Goal: Transaction & Acquisition: Purchase product/service

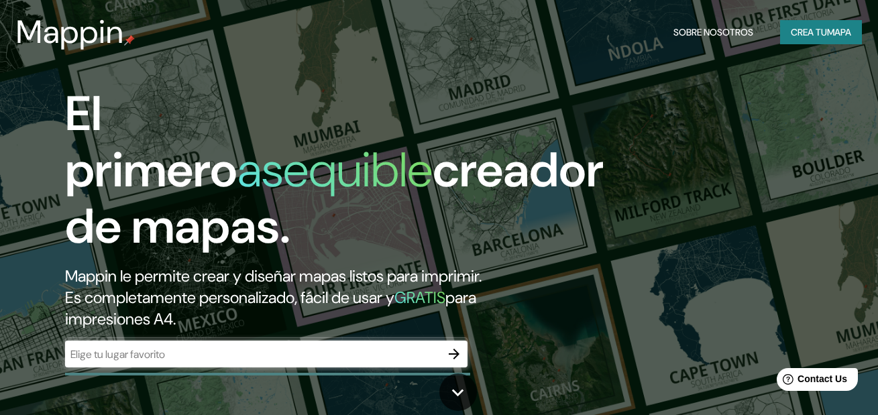
click at [839, 59] on header "Mappin Sobre nosotros Crea tu mapa" at bounding box center [439, 32] width 878 height 64
click at [832, 40] on button "Crea tu mapa" at bounding box center [821, 32] width 82 height 25
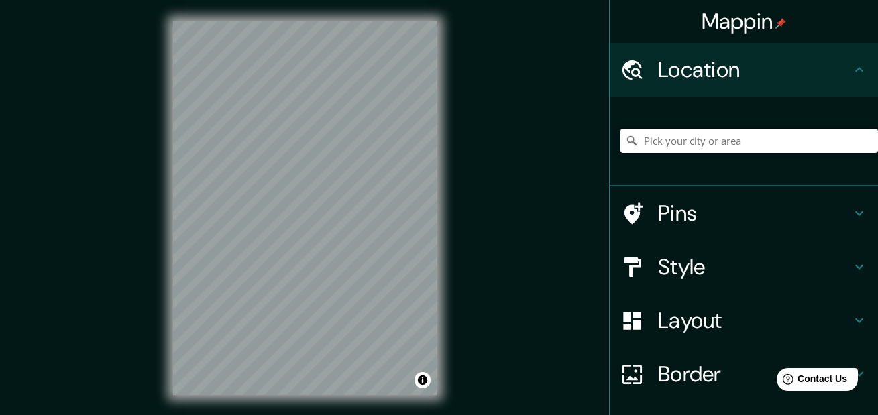
click at [726, 145] on input "Pick your city or area" at bounding box center [748, 141] width 257 height 24
paste input "B7600JTG, Av. Patricio Peralta Ramos 663, B7600JTG Mar del Plata, Provincia de …"
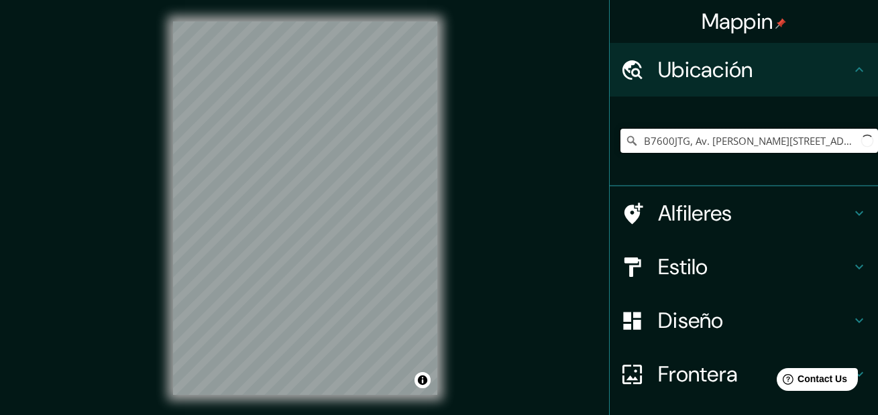
scroll to position [0, 223]
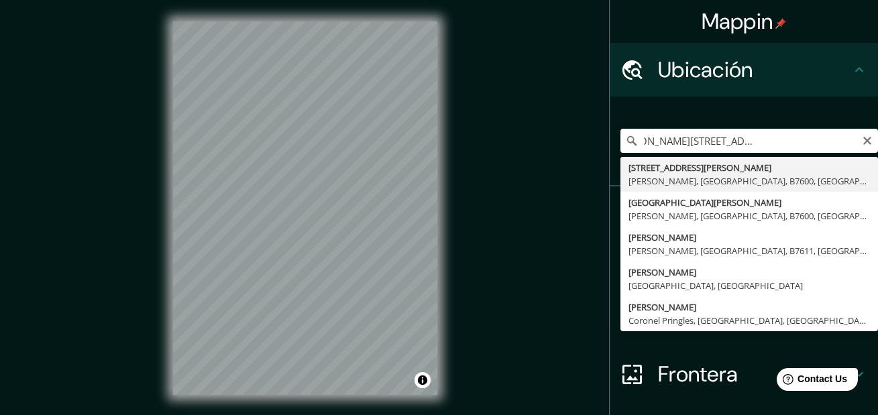
type input "Avenida Patricio Peralta Ramos 663, Mar del Plata, Provincia de Buenos Aires, B…"
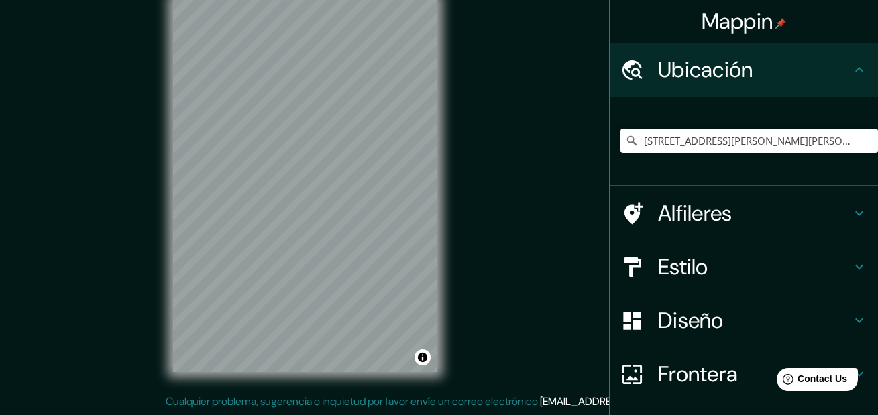
scroll to position [0, 0]
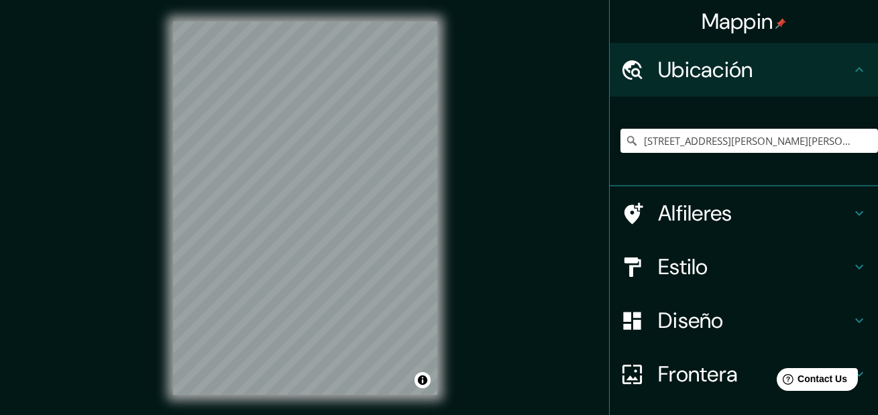
click at [773, 272] on h4 "Estilo" at bounding box center [754, 266] width 193 height 27
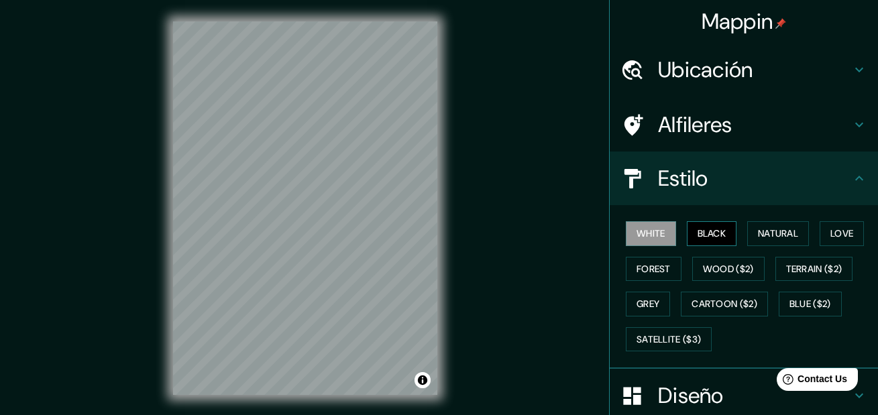
click at [715, 241] on button "Black" at bounding box center [711, 233] width 50 height 25
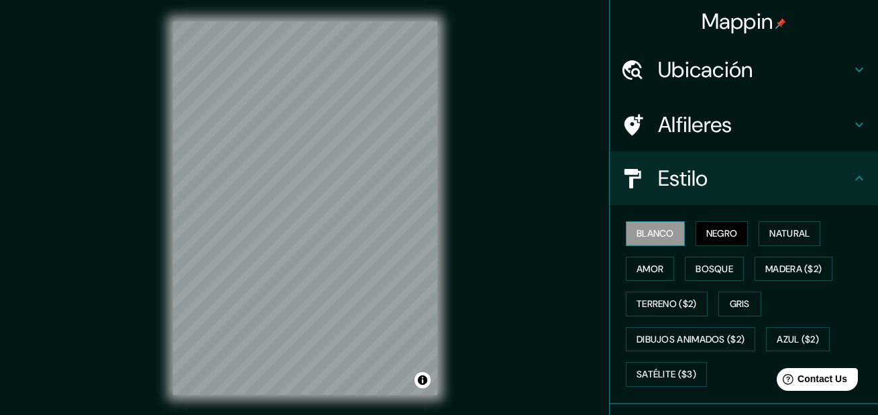
click at [640, 236] on button "Blanco" at bounding box center [654, 233] width 59 height 25
click at [763, 230] on button "Natural" at bounding box center [789, 233] width 62 height 25
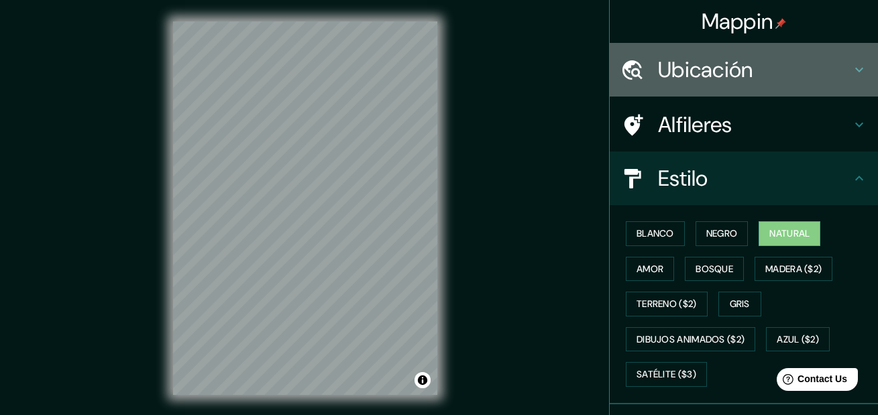
click at [711, 74] on h4 "Ubicación" at bounding box center [754, 69] width 193 height 27
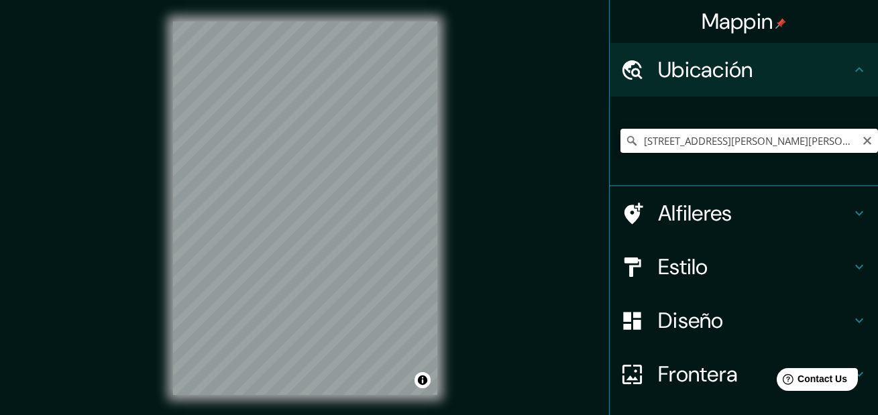
click at [676, 142] on input "Avenida Patricio Peralta Ramos 663, Mar del Plata, Provincia de Buenos Aires, B…" at bounding box center [748, 141] width 257 height 24
click at [861, 141] on icon "Clear" at bounding box center [866, 140] width 11 height 11
paste input "Av. Patricio Peralta Ramos 1, B7600JTG Mar del Plata, Provincia de Buenos Aires"
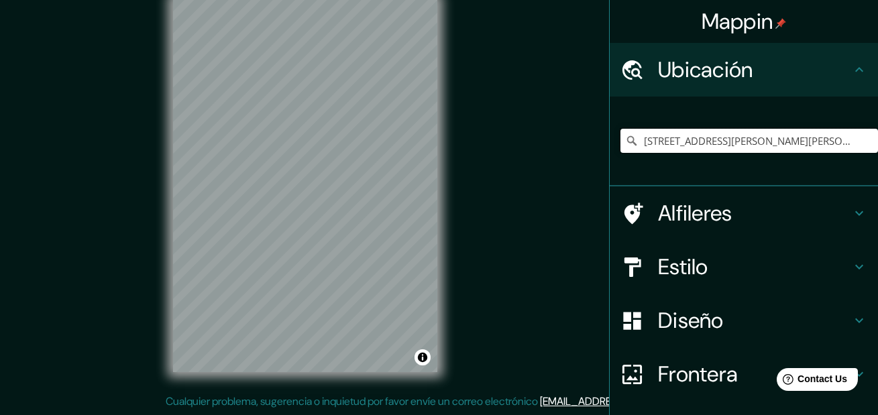
type input "Avenida Patricio Peralta Ramos 1, Mar del Plata, Provincia de Buenos Aires, B76…"
click at [863, 141] on icon "Clear" at bounding box center [867, 141] width 8 height 8
paste input "[STREET_ADDRESS][PERSON_NAME]"
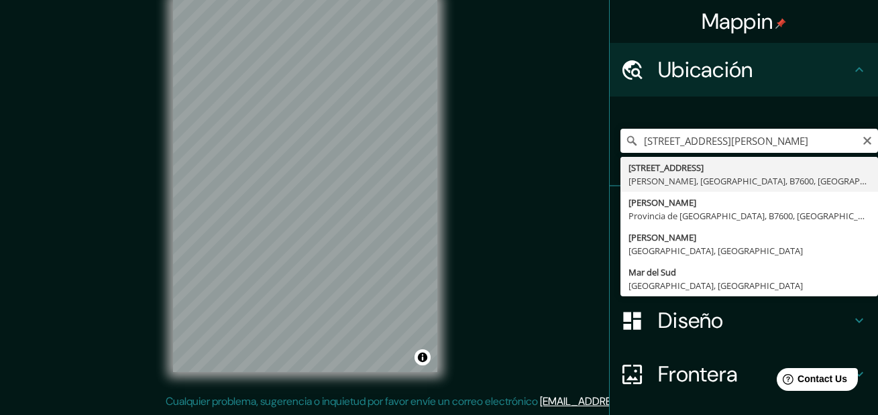
scroll to position [0, 0]
type input "[STREET_ADDRESS][PERSON_NAME]"
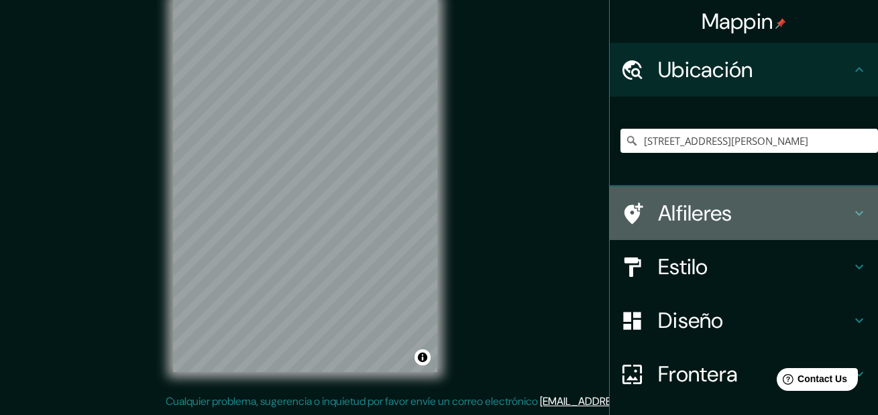
click at [819, 205] on h4 "Alfileres" at bounding box center [754, 213] width 193 height 27
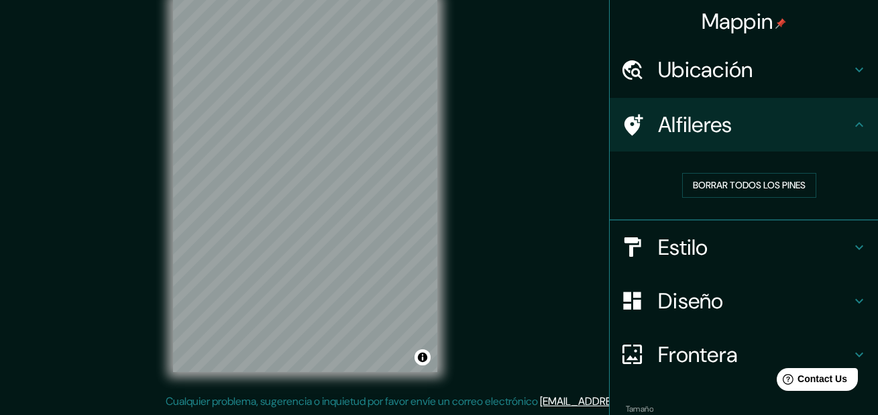
click at [848, 138] on div "Alfileres" at bounding box center [743, 125] width 268 height 54
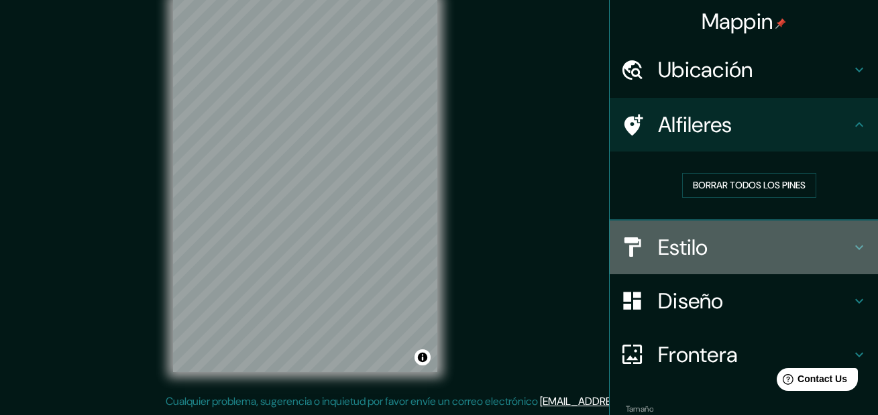
click at [851, 249] on icon at bounding box center [859, 247] width 16 height 16
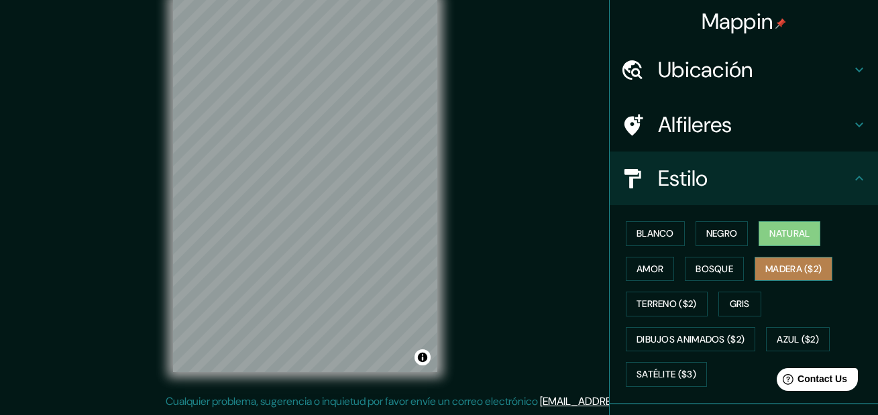
click at [782, 269] on button "Madera ($2)" at bounding box center [793, 269] width 78 height 25
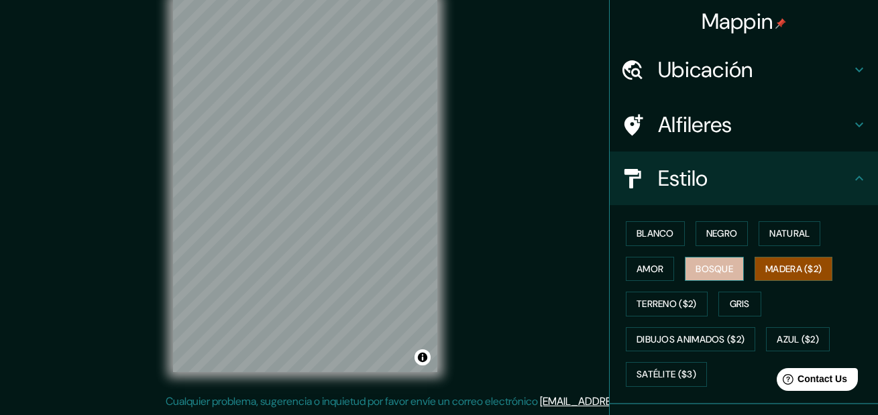
click at [718, 274] on button "Bosque" at bounding box center [713, 269] width 59 height 25
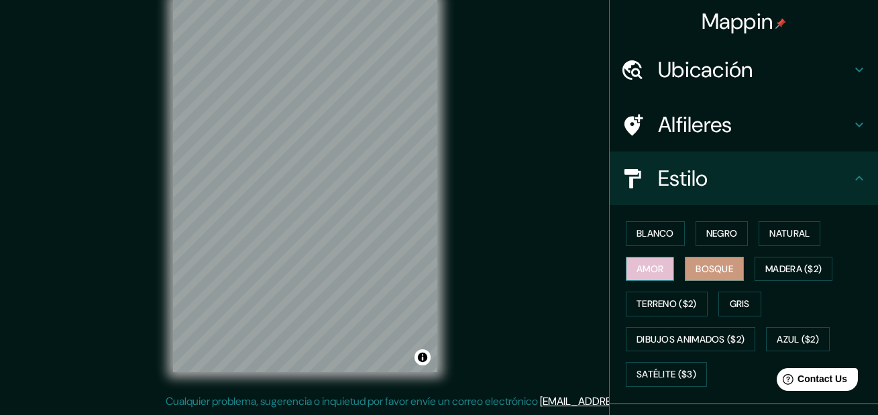
click at [656, 270] on button "Amor" at bounding box center [649, 269] width 48 height 25
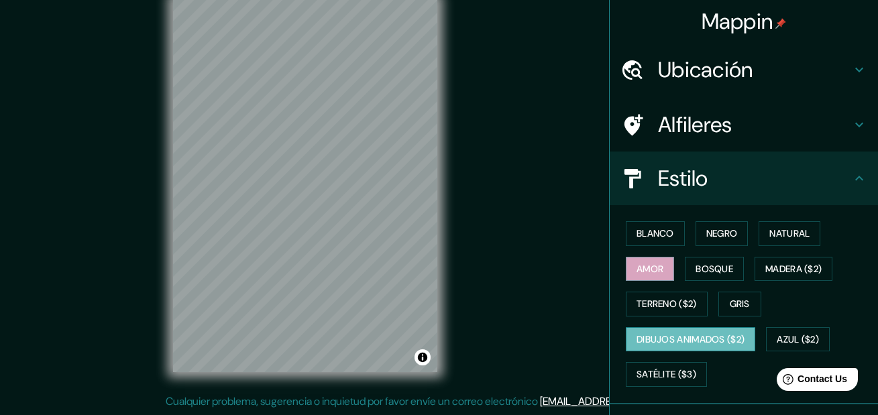
click at [670, 334] on button "Dibujos animados ($2)" at bounding box center [689, 339] width 129 height 25
click at [670, 372] on button "Satélite ($3)" at bounding box center [665, 374] width 81 height 25
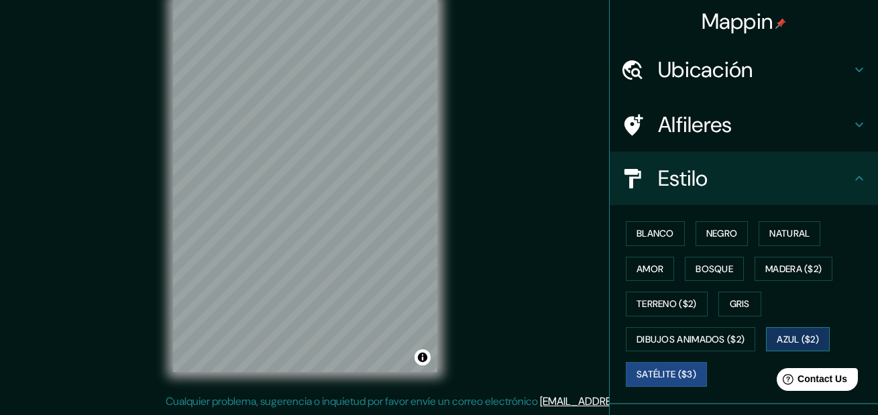
click at [766, 342] on button "Azul ($2)" at bounding box center [798, 339] width 64 height 25
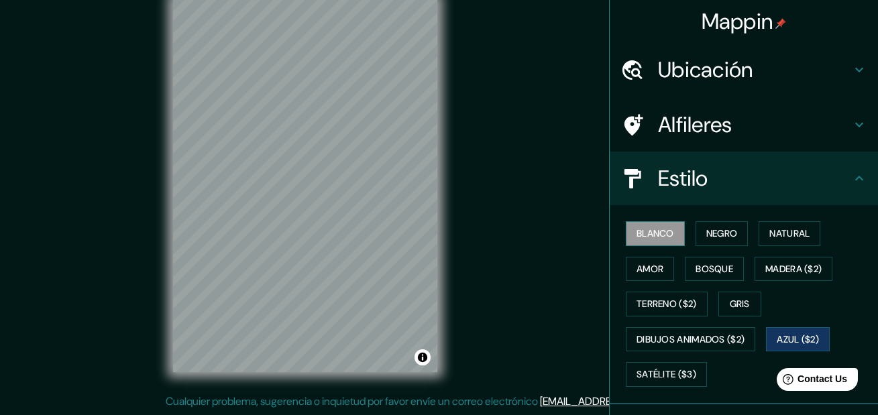
click at [650, 231] on button "Blanco" at bounding box center [654, 233] width 59 height 25
click at [697, 231] on button "Negro" at bounding box center [721, 233] width 53 height 25
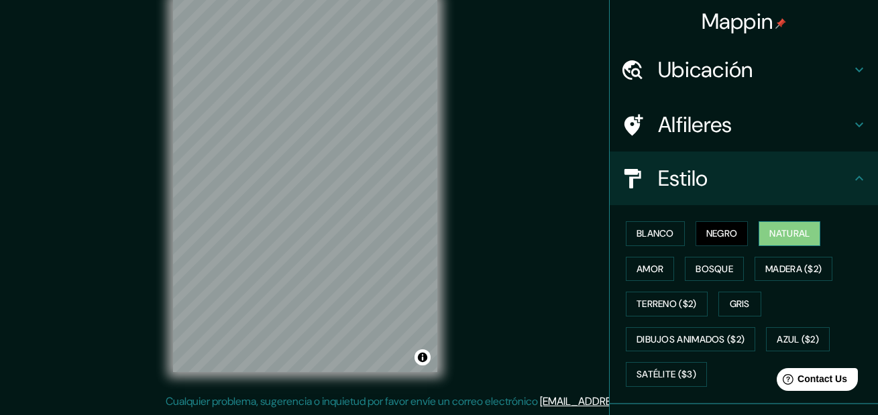
click at [809, 236] on button "Natural" at bounding box center [789, 233] width 62 height 25
click at [720, 225] on button "Negro" at bounding box center [721, 233] width 53 height 25
click at [650, 227] on button "Blanco" at bounding box center [654, 233] width 59 height 25
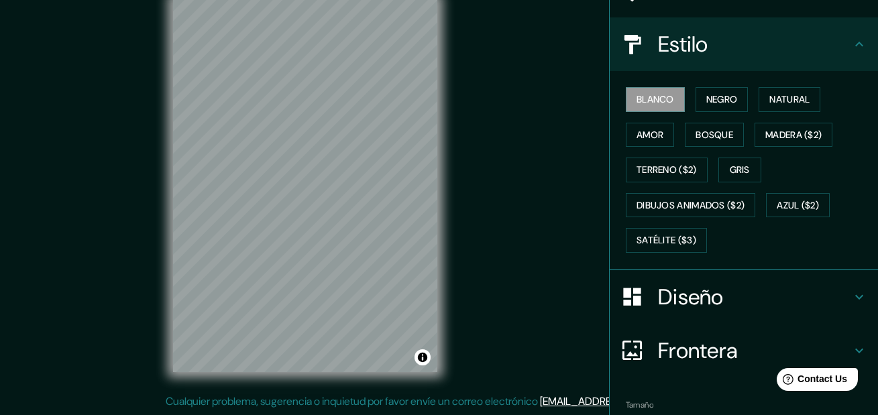
click at [808, 290] on h4 "Diseño" at bounding box center [754, 297] width 193 height 27
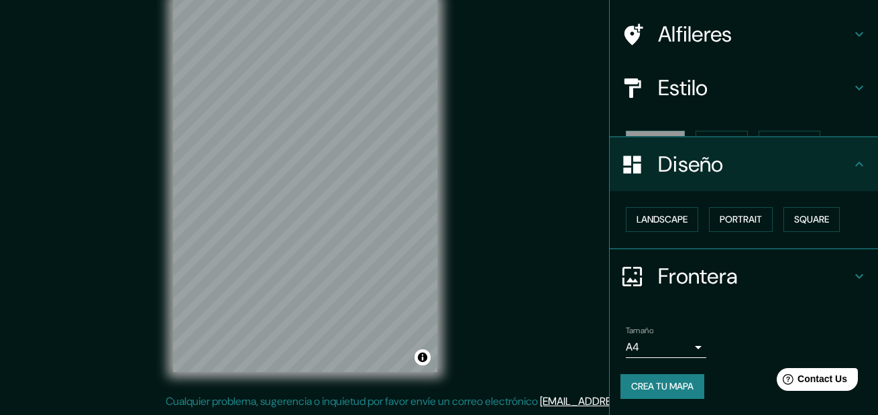
scroll to position [67, 0]
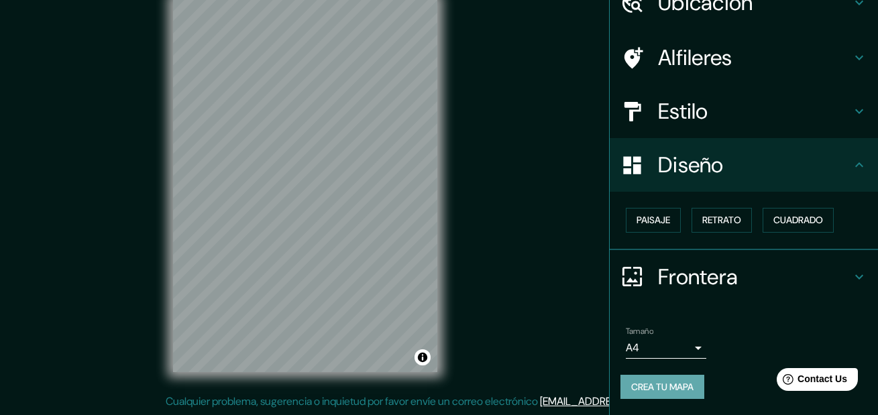
click at [686, 380] on button "Crea tu mapa" at bounding box center [662, 387] width 84 height 25
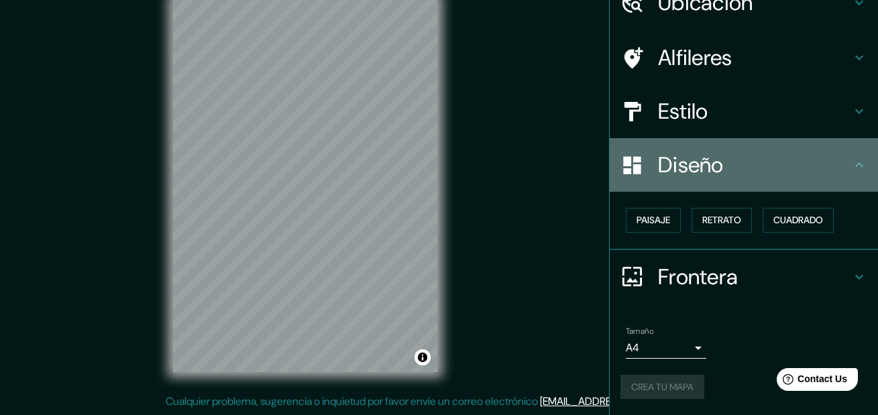
click at [830, 166] on h4 "Diseño" at bounding box center [754, 165] width 193 height 27
click at [851, 162] on icon at bounding box center [859, 165] width 16 height 16
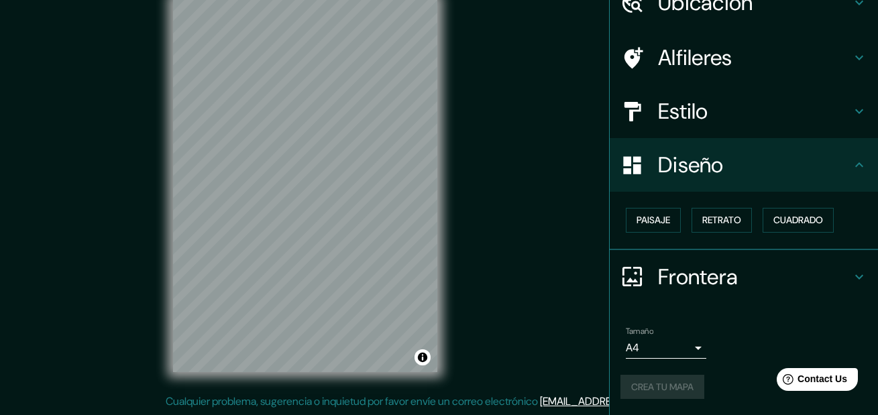
click at [711, 264] on h4 "Frontera" at bounding box center [754, 276] width 193 height 27
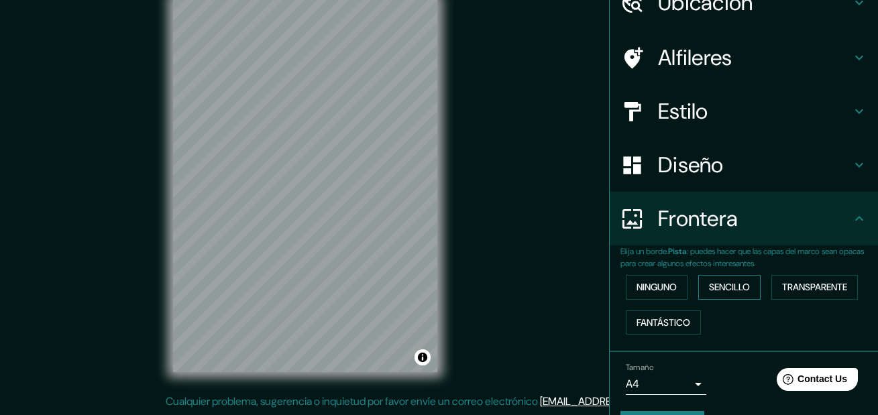
scroll to position [104, 0]
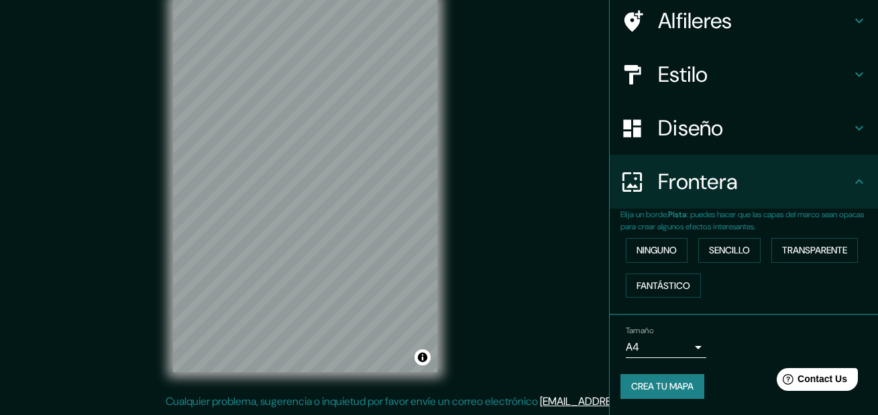
click at [688, 342] on body "Mappin Ubicación [STREET_ADDRESS][PERSON_NAME] Alfileres Estilo Diseño Frontera…" at bounding box center [439, 184] width 878 height 415
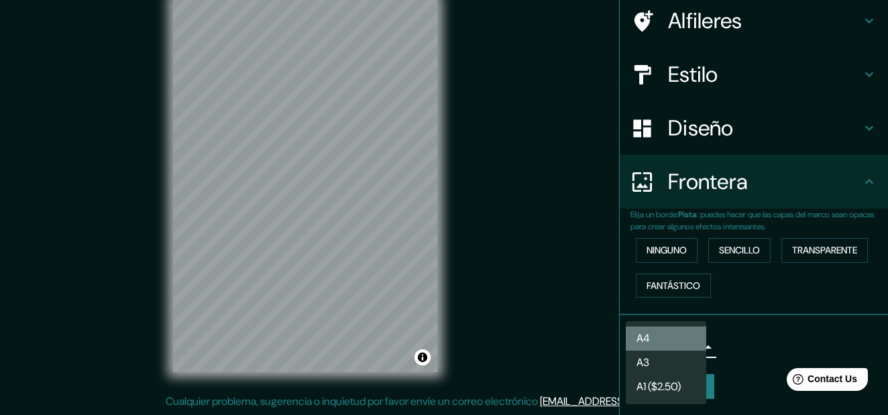
click at [685, 342] on li "A4" at bounding box center [665, 338] width 80 height 24
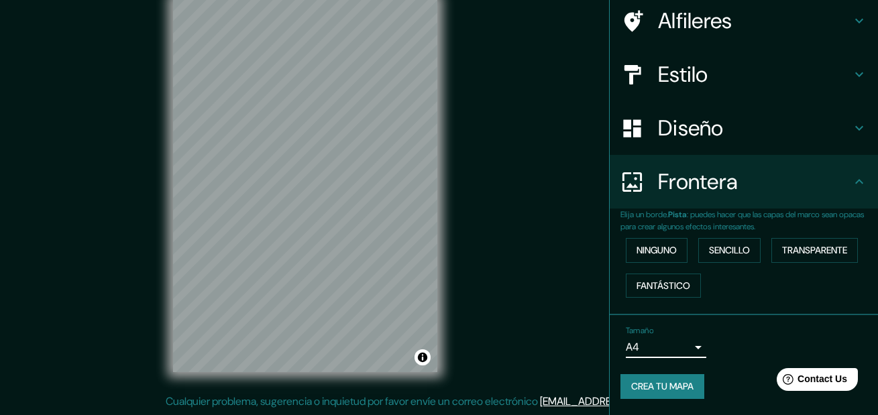
click at [678, 379] on button "Crea tu mapa" at bounding box center [662, 386] width 84 height 25
click at [664, 251] on button "Ninguno" at bounding box center [656, 250] width 62 height 25
click at [715, 251] on button "Sencillo" at bounding box center [729, 250] width 62 height 25
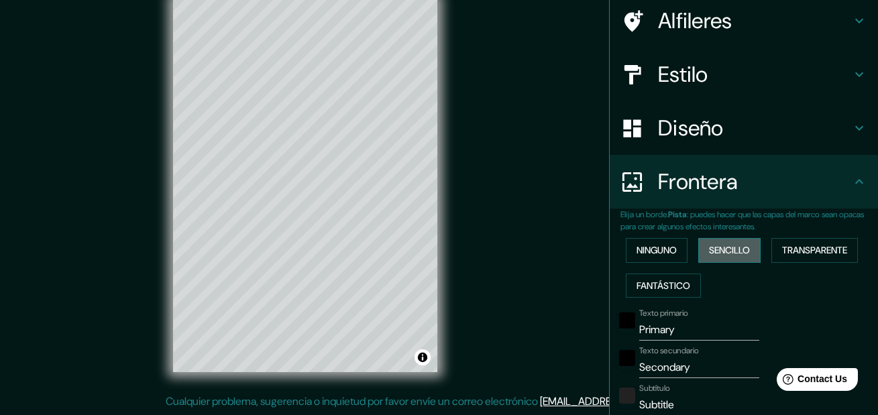
click at [737, 250] on button "Sencillo" at bounding box center [729, 250] width 62 height 25
type input "158"
type input "32"
click at [651, 250] on button "Ninguno" at bounding box center [656, 250] width 62 height 25
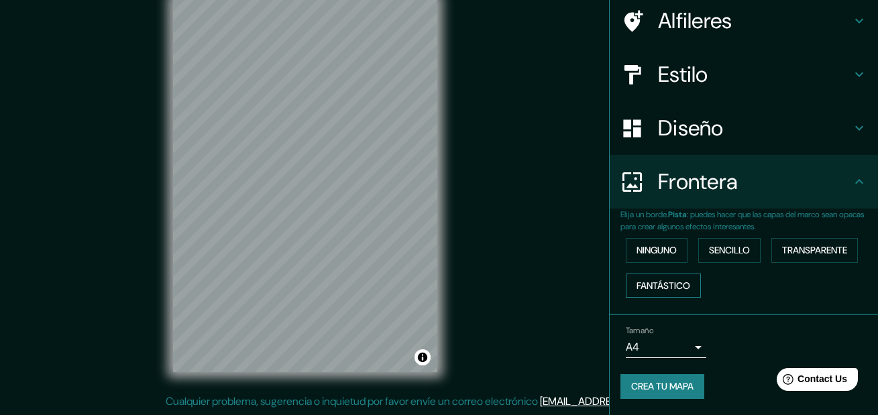
click at [664, 278] on button "Fantástico" at bounding box center [662, 286] width 75 height 25
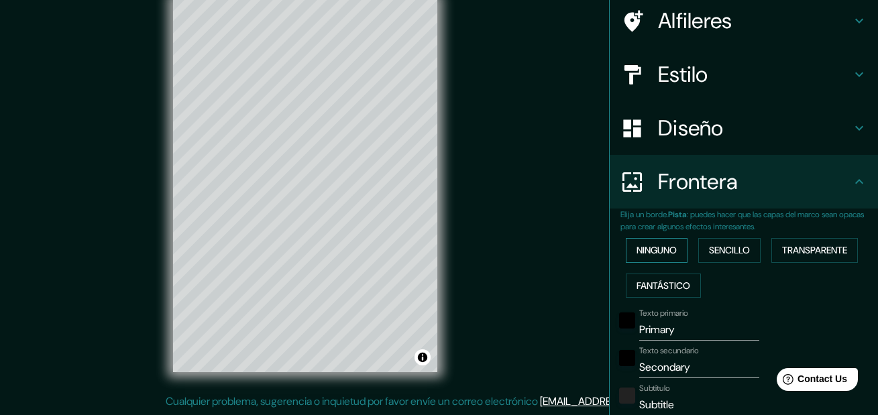
click at [656, 257] on button "Ninguno" at bounding box center [656, 250] width 62 height 25
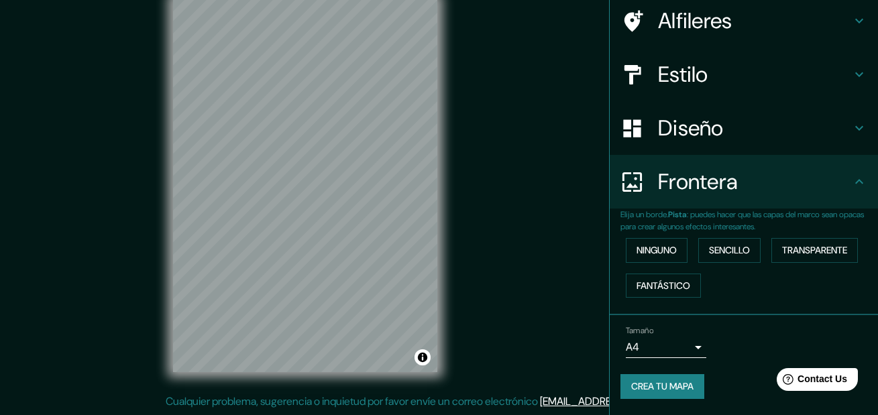
click at [849, 172] on div "Frontera" at bounding box center [743, 182] width 268 height 54
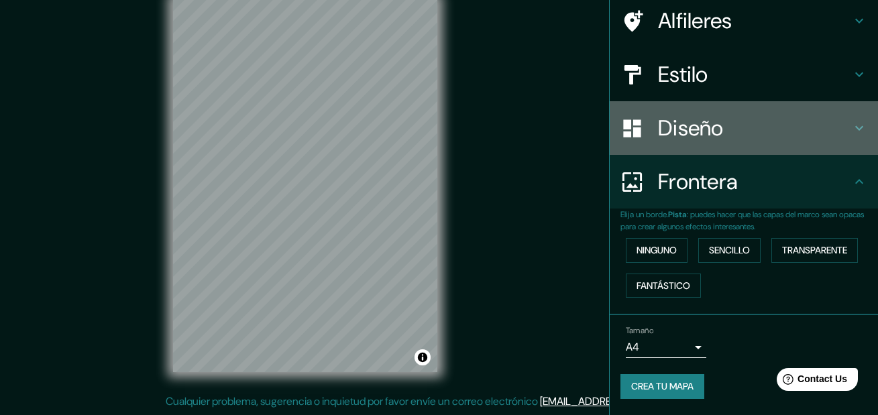
click at [853, 123] on icon at bounding box center [859, 128] width 16 height 16
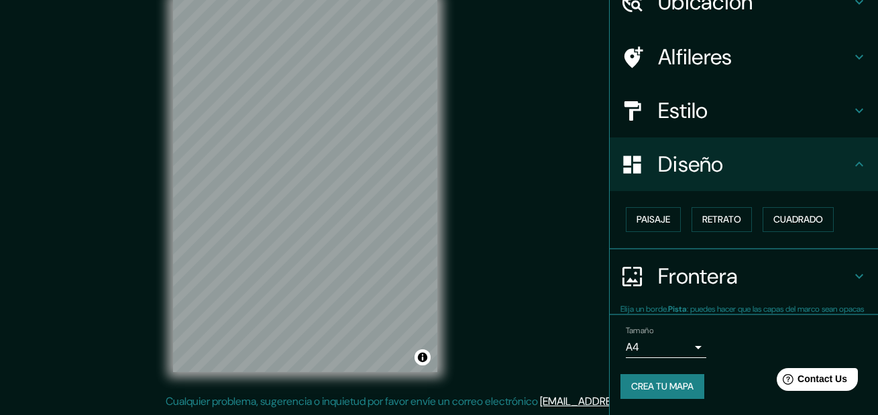
scroll to position [67, 0]
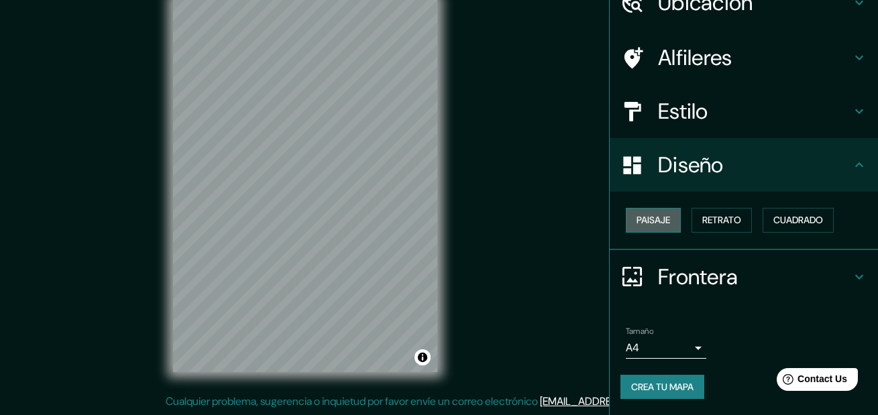
click at [652, 220] on button "Paisaje" at bounding box center [652, 220] width 55 height 25
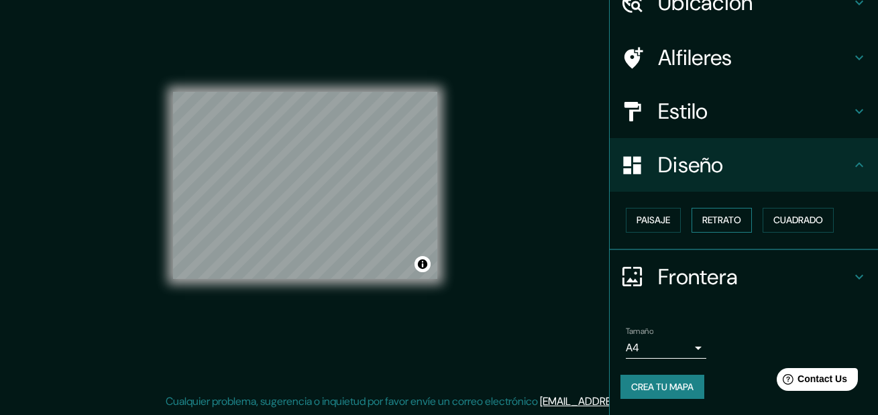
click at [700, 219] on button "Retrato" at bounding box center [721, 220] width 60 height 25
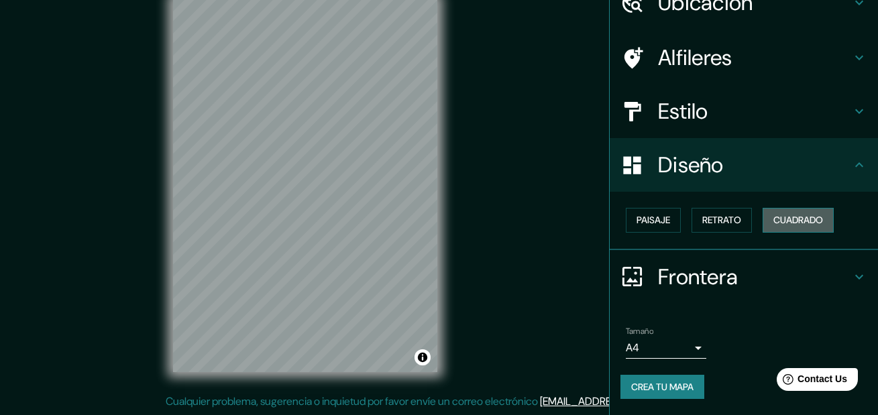
click at [777, 219] on button "Cuadrado" at bounding box center [797, 220] width 71 height 25
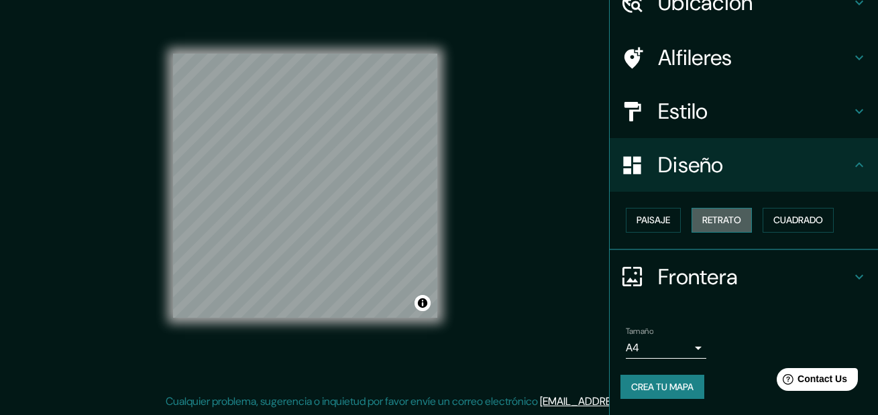
click at [715, 219] on button "Retrato" at bounding box center [721, 220] width 60 height 25
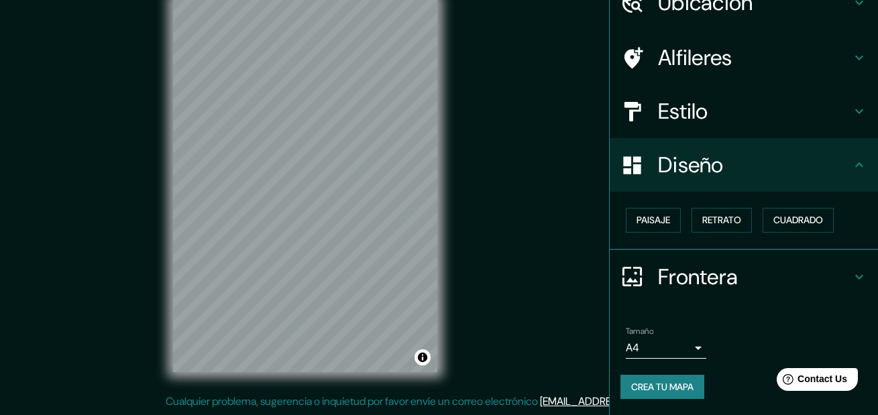
drag, startPoint x: 688, startPoint y: 333, endPoint x: 688, endPoint y: 349, distance: 16.1
click at [688, 341] on div "Tamaño A4 single" at bounding box center [665, 342] width 80 height 32
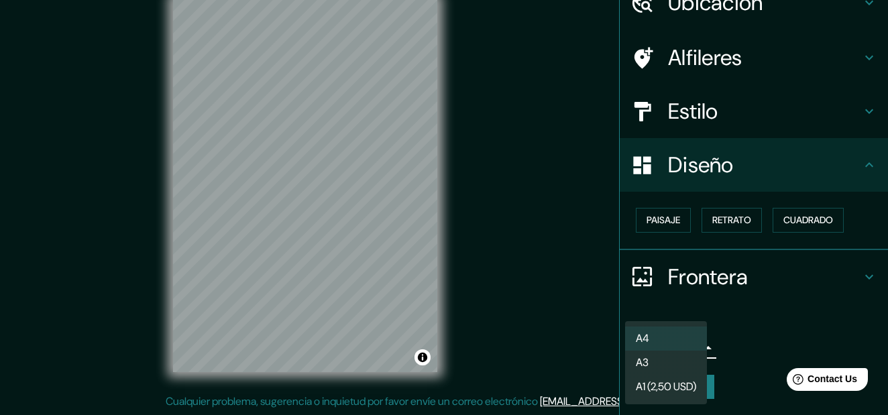
click at [688, 349] on body "Mappin Ubicación Avenida Independencia 648, Mar del Plata, Provincia de Buenos …" at bounding box center [444, 184] width 888 height 415
click at [663, 369] on li "A3" at bounding box center [666, 363] width 82 height 24
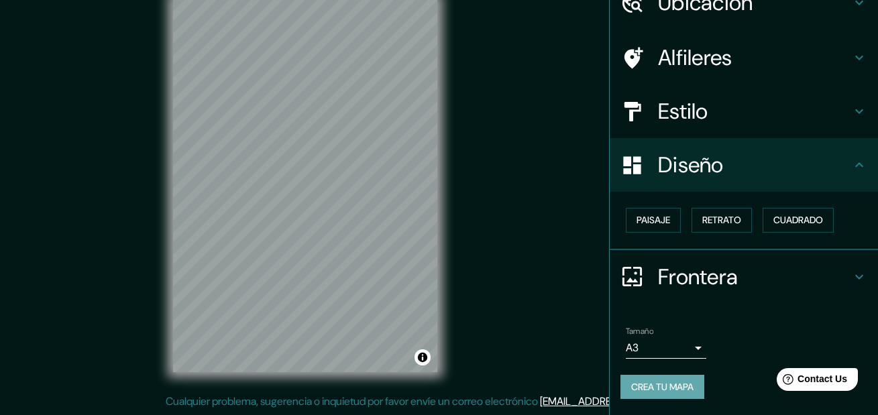
click at [668, 382] on button "Crea tu mapa" at bounding box center [662, 387] width 84 height 25
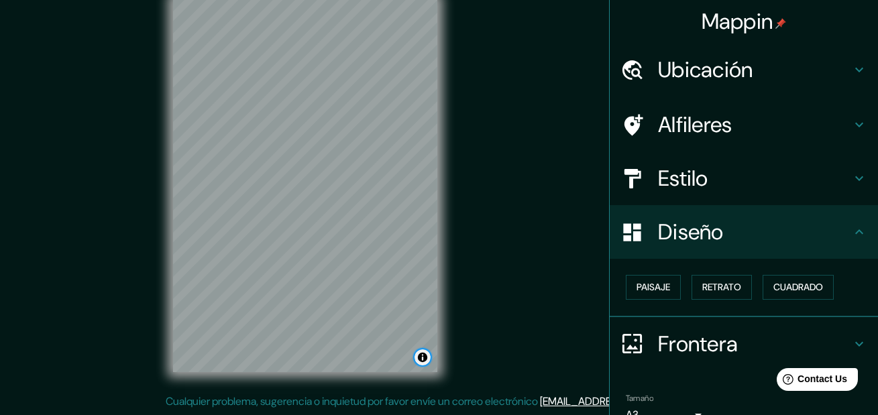
click at [424, 365] on button "Toggle attribution" at bounding box center [422, 357] width 16 height 16
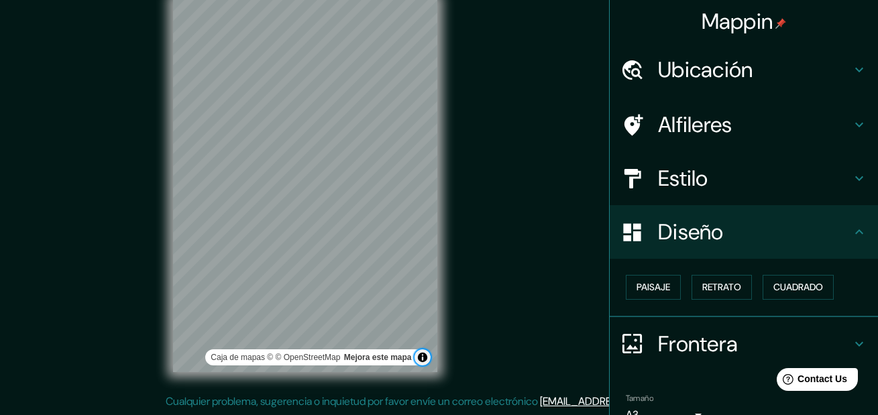
scroll to position [67, 0]
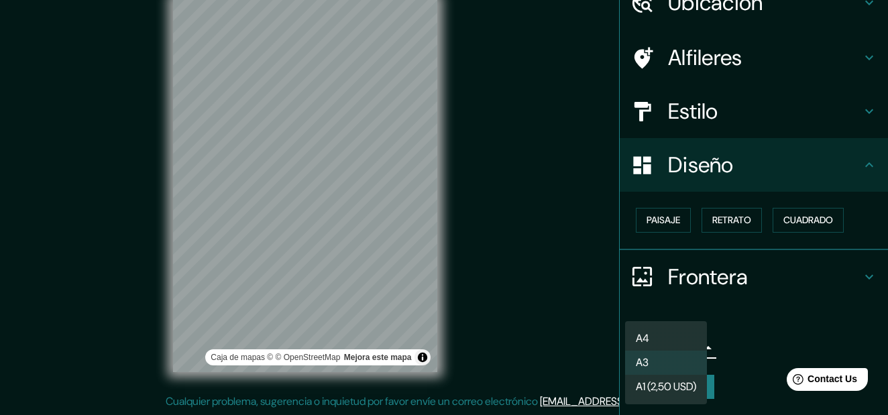
click at [687, 351] on body "Mappin Ubicación Avenida Independencia 648, Mar del Plata, Provincia de Buenos …" at bounding box center [444, 184] width 888 height 415
click at [657, 343] on li "A4" at bounding box center [666, 338] width 82 height 24
type input "single"
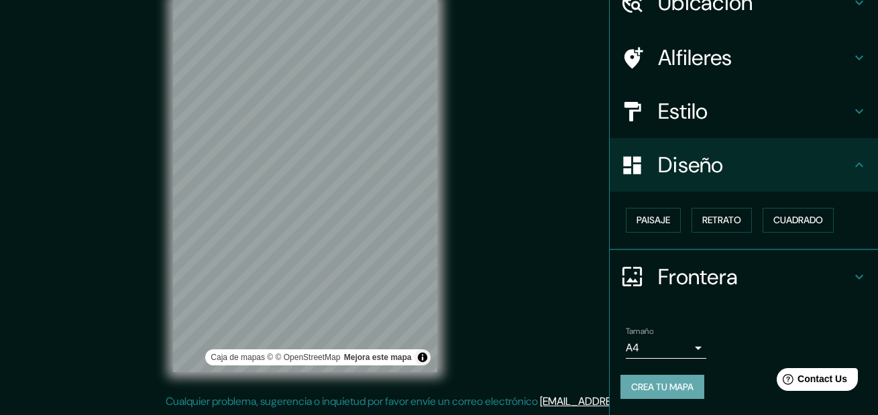
click at [661, 375] on button "Crea tu mapa" at bounding box center [662, 387] width 84 height 25
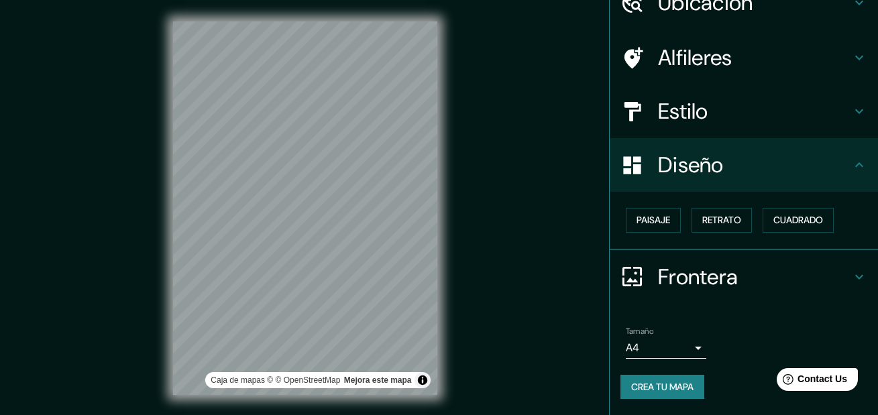
scroll to position [23, 0]
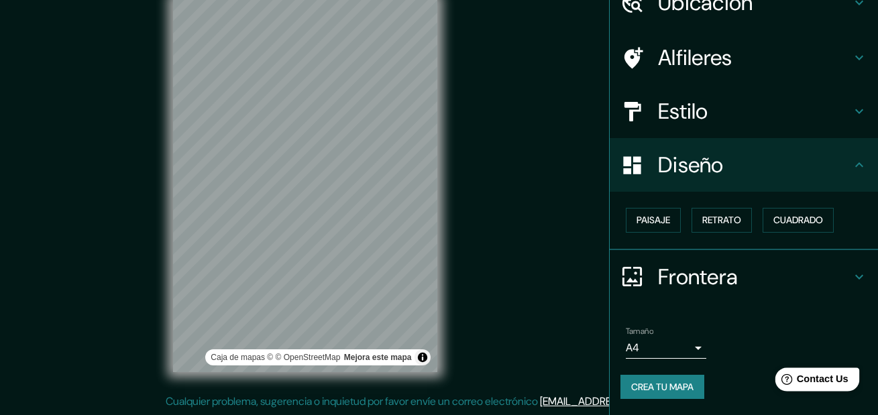
click at [792, 369] on div "Help Contact Us" at bounding box center [817, 378] width 84 height 23
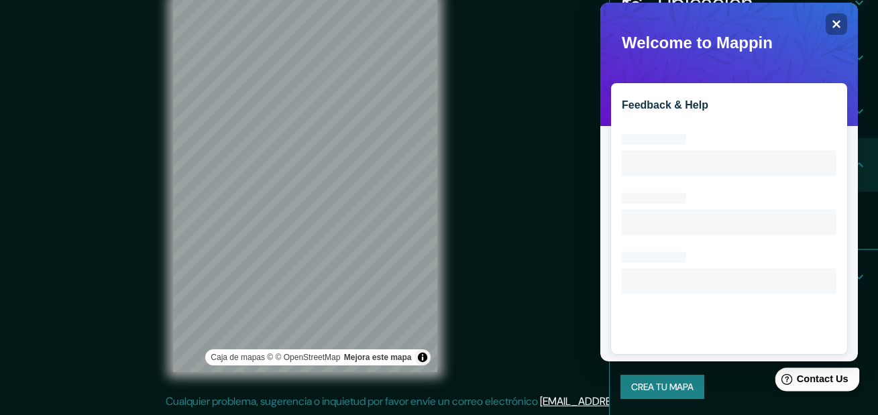
scroll to position [0, 0]
click at [841, 19] on div "Close" at bounding box center [835, 23] width 21 height 21
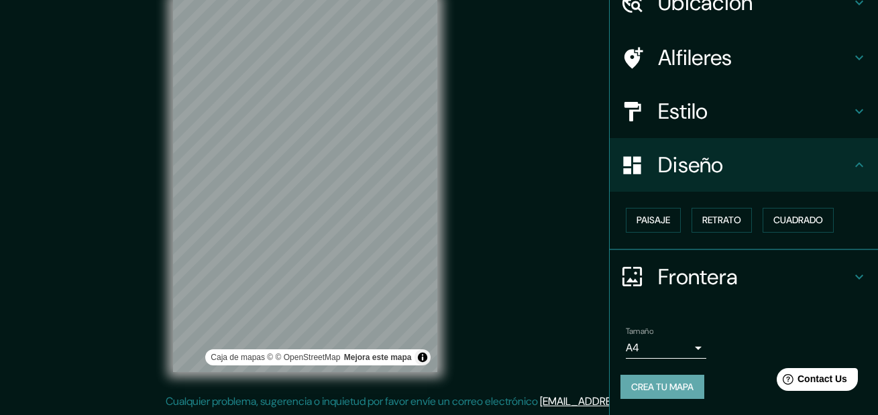
click at [634, 394] on button "Crea tu mapa" at bounding box center [662, 387] width 84 height 25
click at [415, 354] on button "Toggle attribution" at bounding box center [422, 357] width 16 height 16
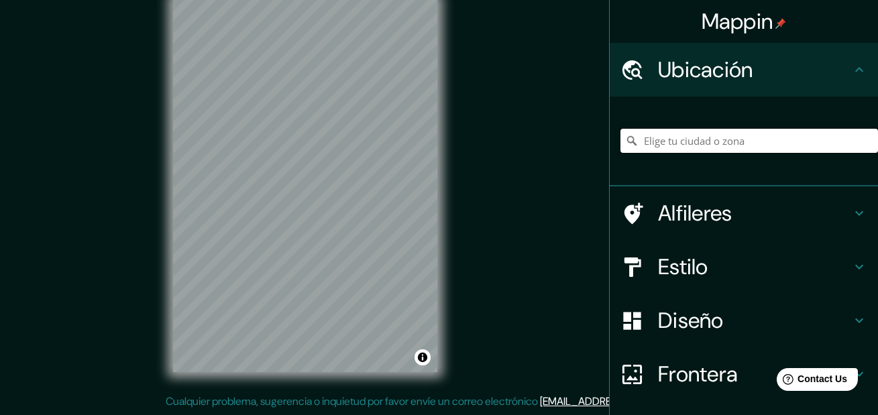
click at [719, 143] on input "Pick your city or area" at bounding box center [748, 141] width 257 height 24
paste input "[STREET_ADDRESS][PERSON_NAME]"
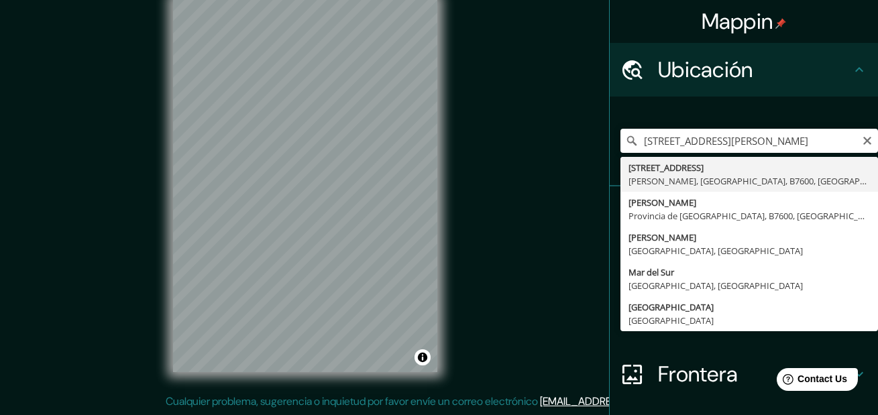
type input "[STREET_ADDRESS][PERSON_NAME]"
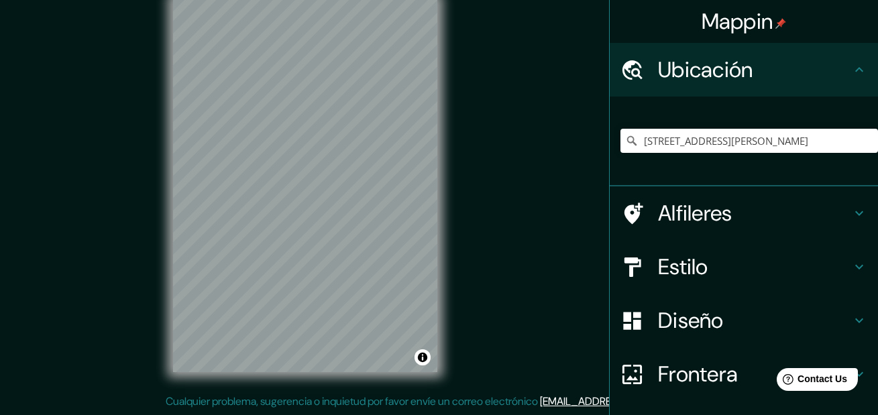
scroll to position [98, 0]
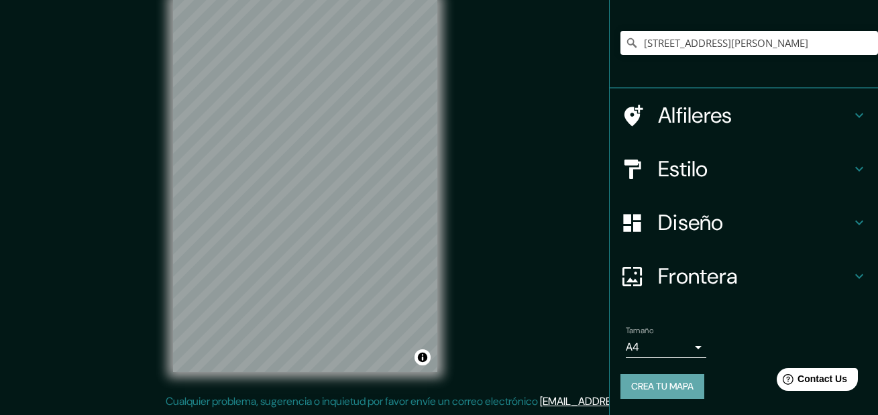
click at [670, 379] on button "Crea tu mapa" at bounding box center [662, 386] width 84 height 25
click at [516, 217] on div "Mappin Ubicación [STREET_ADDRESS][PERSON_NAME] Alfileres Estilo Diseño Frontera…" at bounding box center [439, 196] width 878 height 438
click at [650, 391] on button "Crea tu mapa" at bounding box center [662, 386] width 84 height 25
click at [653, 384] on button "Crea tu mapa" at bounding box center [662, 386] width 84 height 25
click at [653, 384] on div "Crea tu mapa" at bounding box center [743, 386] width 247 height 25
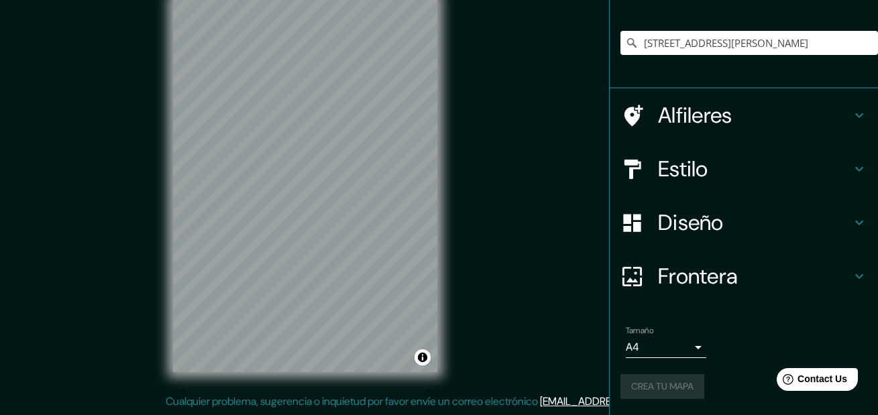
click at [653, 384] on div "Crea tu mapa" at bounding box center [743, 386] width 247 height 25
click at [768, 107] on h4 "Alfileres" at bounding box center [754, 115] width 193 height 27
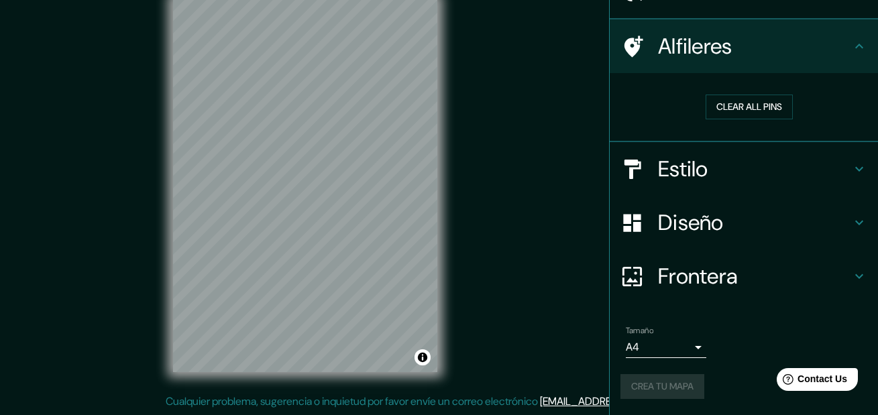
scroll to position [78, 0]
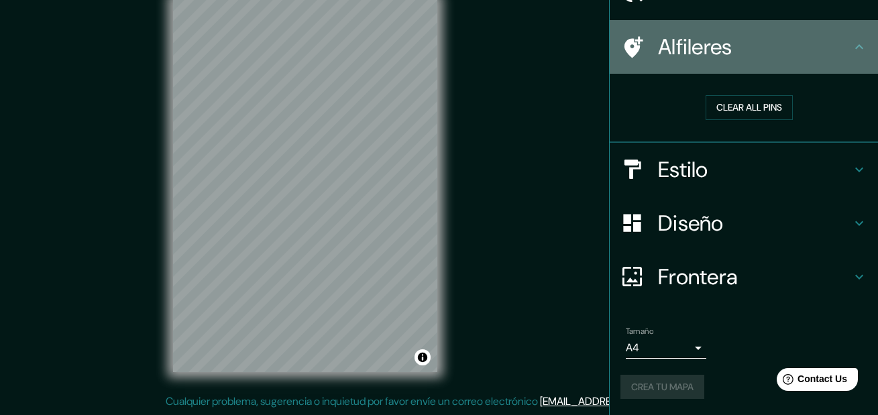
click at [788, 60] on h4 "Alfileres" at bounding box center [754, 47] width 193 height 27
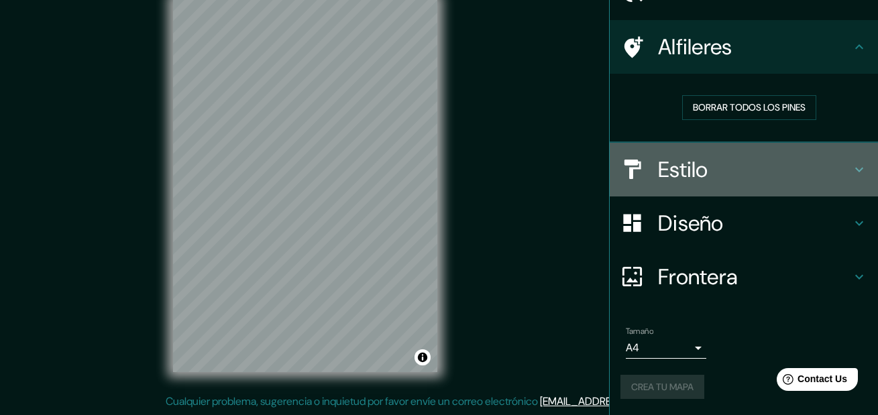
click at [751, 160] on h4 "Estilo" at bounding box center [754, 169] width 193 height 27
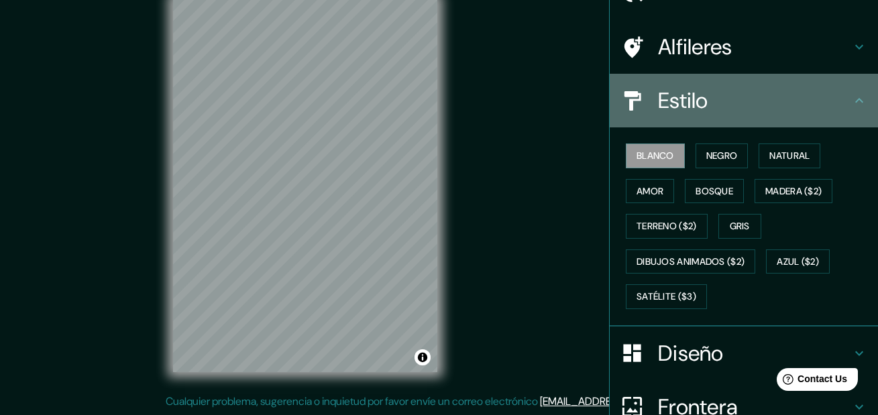
click at [763, 105] on h4 "Estilo" at bounding box center [754, 100] width 193 height 27
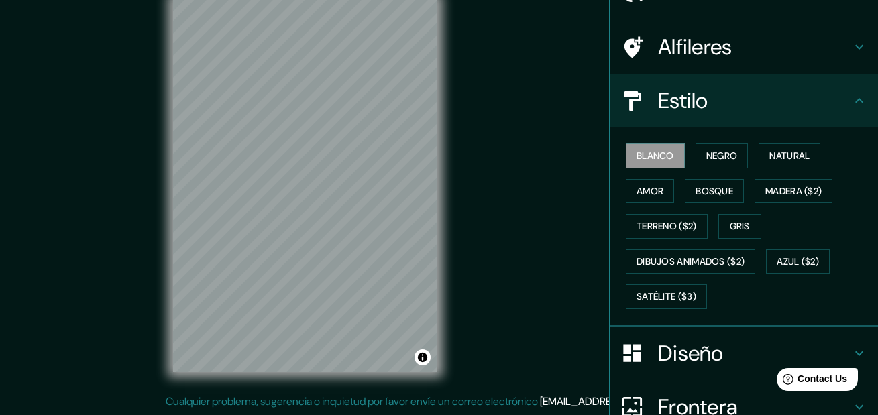
drag, startPoint x: 705, startPoint y: 347, endPoint x: 706, endPoint y: 335, distance: 12.1
click at [705, 346] on h4 "Diseño" at bounding box center [754, 353] width 193 height 27
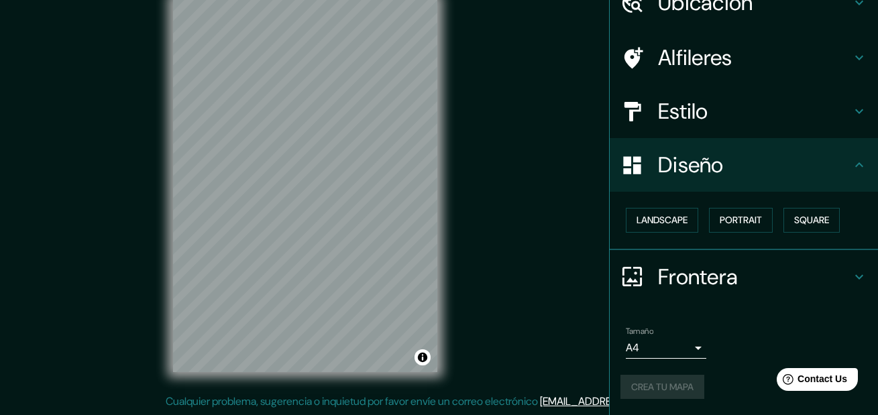
scroll to position [67, 0]
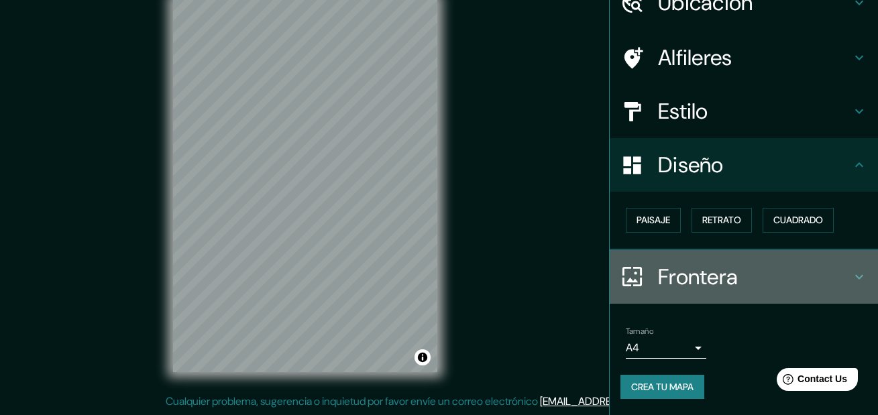
click at [754, 275] on h4 "Frontera" at bounding box center [754, 276] width 193 height 27
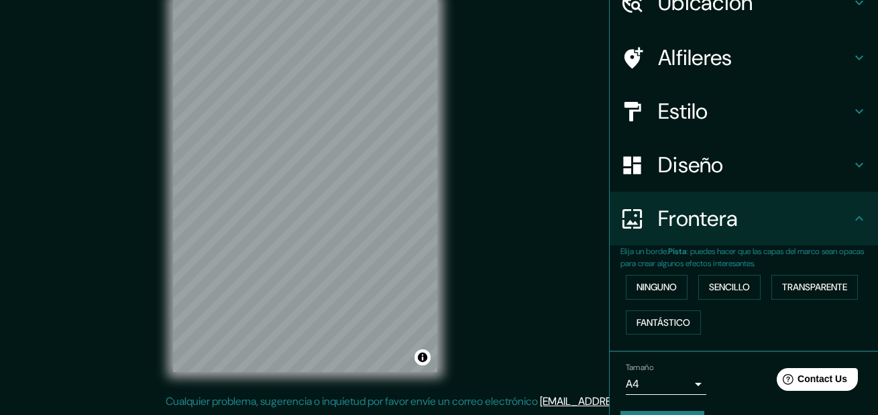
click at [769, 219] on h4 "Frontera" at bounding box center [754, 218] width 193 height 27
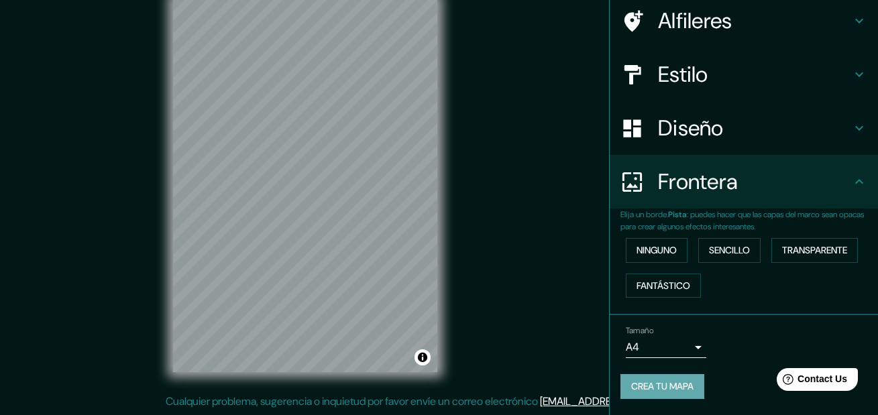
click at [646, 382] on button "Crea tu mapa" at bounding box center [662, 386] width 84 height 25
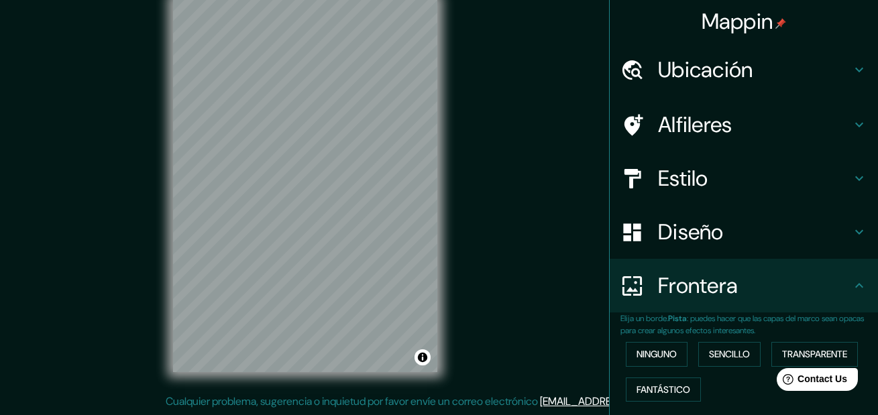
click at [727, 19] on h4 "Mappin" at bounding box center [743, 21] width 85 height 27
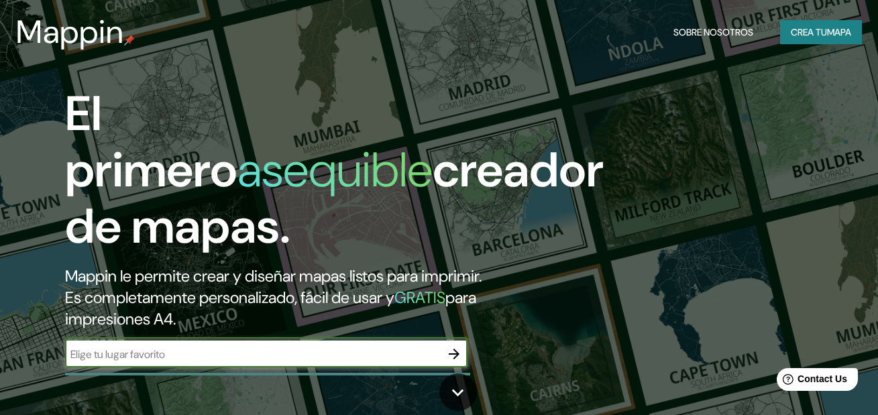
click at [328, 347] on input "text" at bounding box center [252, 354] width 375 height 15
type input "[STREET_ADDRESS][PERSON_NAME]"
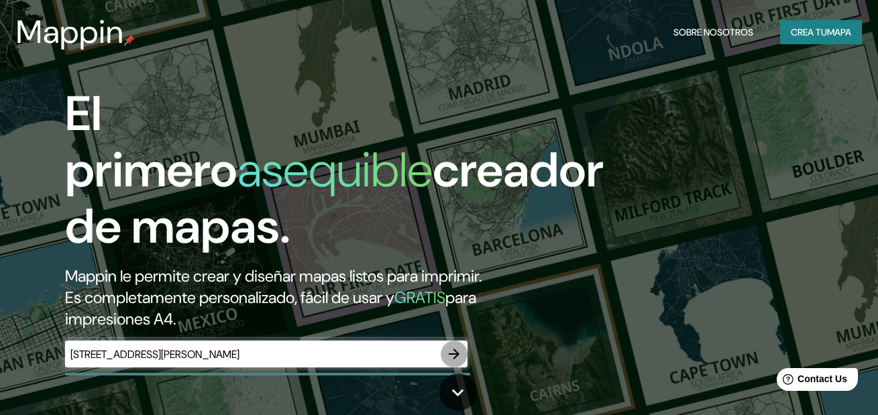
scroll to position [0, 0]
click at [456, 346] on icon "button" at bounding box center [454, 354] width 16 height 16
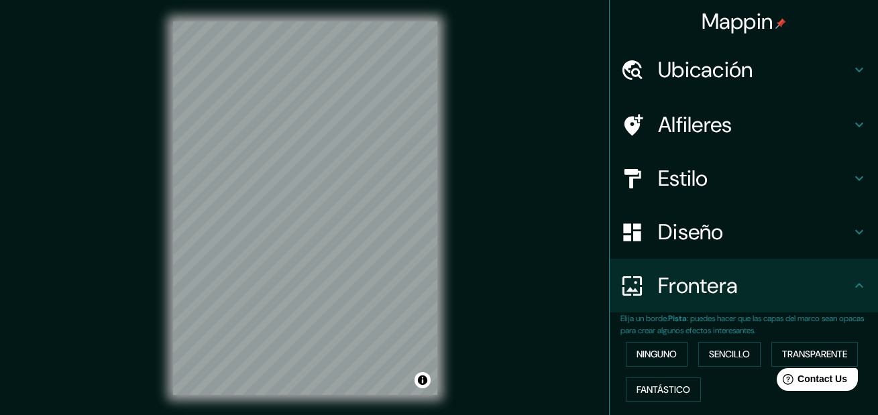
click at [855, 68] on icon at bounding box center [859, 70] width 16 height 16
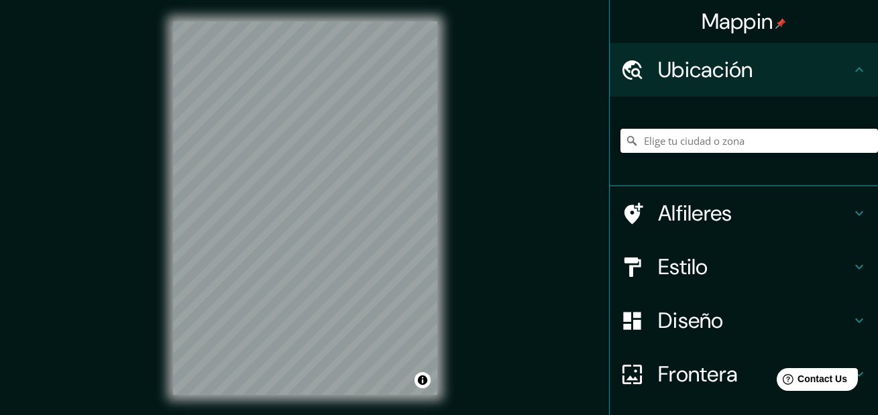
click at [742, 148] on input "Pick your city or area" at bounding box center [748, 141] width 257 height 24
paste input "[STREET_ADDRESS][PERSON_NAME]"
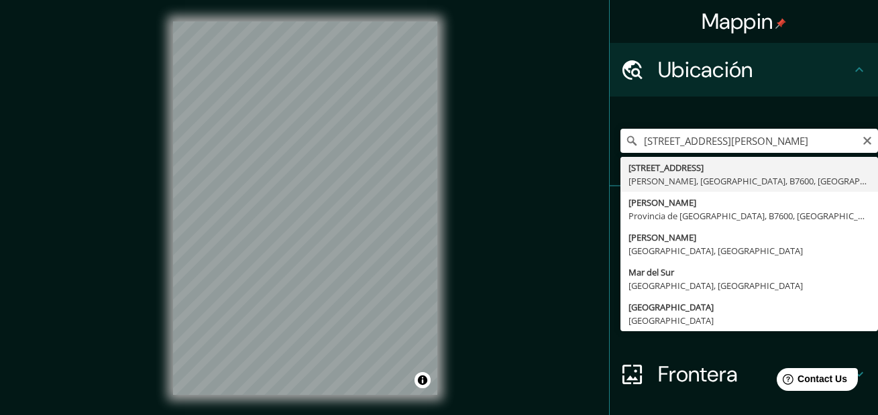
type input "[STREET_ADDRESS][PERSON_NAME]"
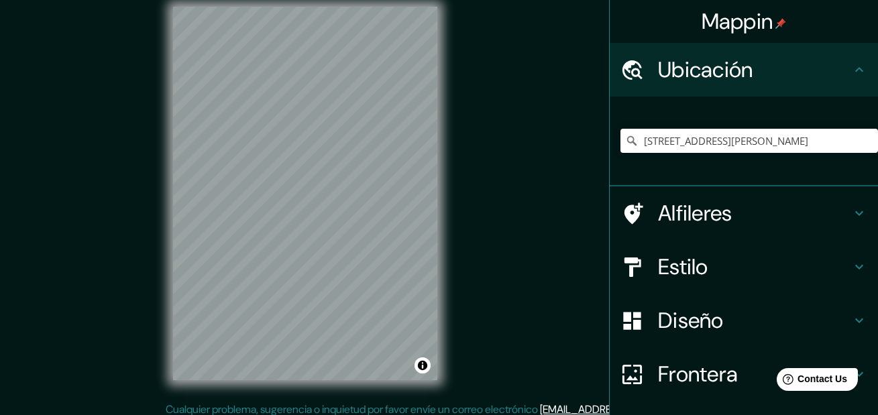
scroll to position [19, 0]
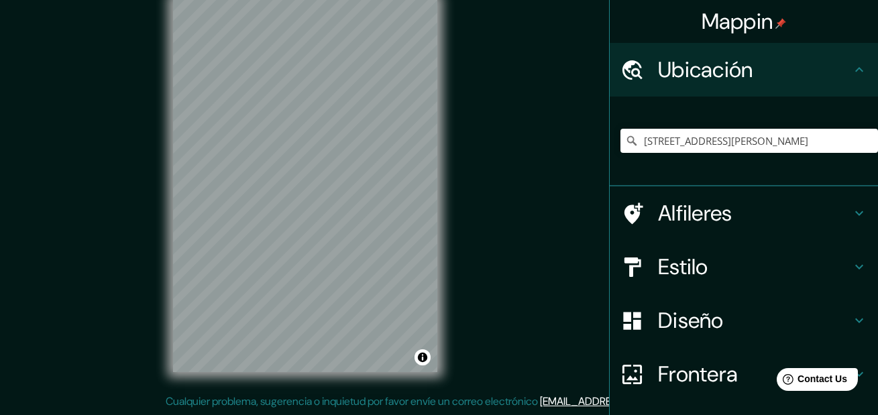
drag, startPoint x: 489, startPoint y: 208, endPoint x: 484, endPoint y: 241, distance: 33.2
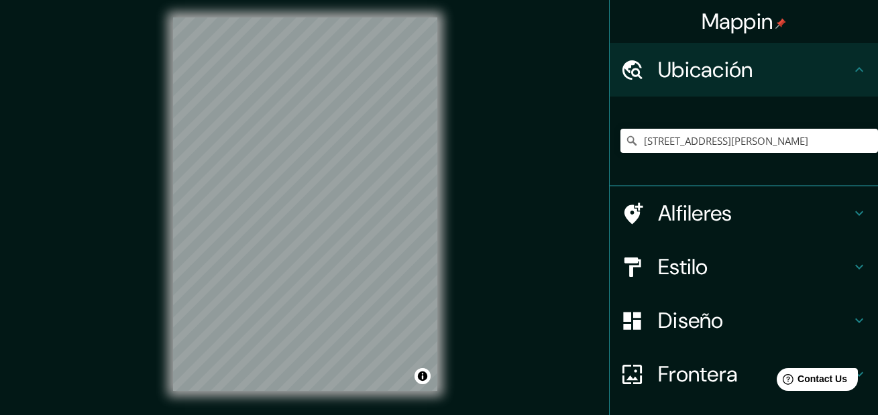
scroll to position [0, 0]
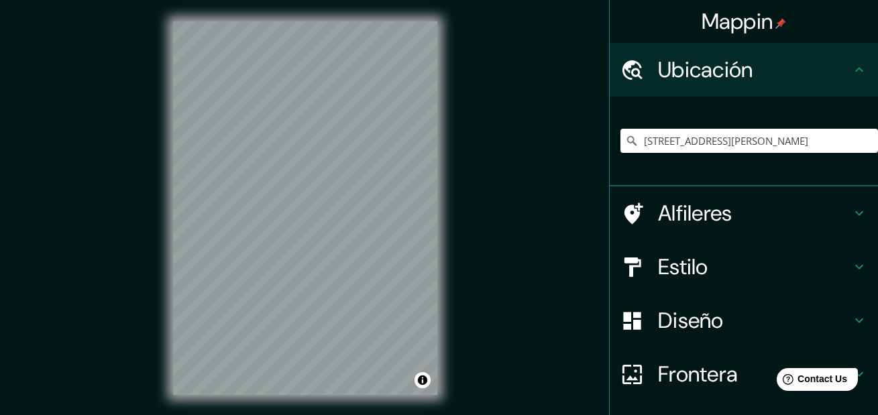
drag, startPoint x: 484, startPoint y: 241, endPoint x: 484, endPoint y: 222, distance: 18.8
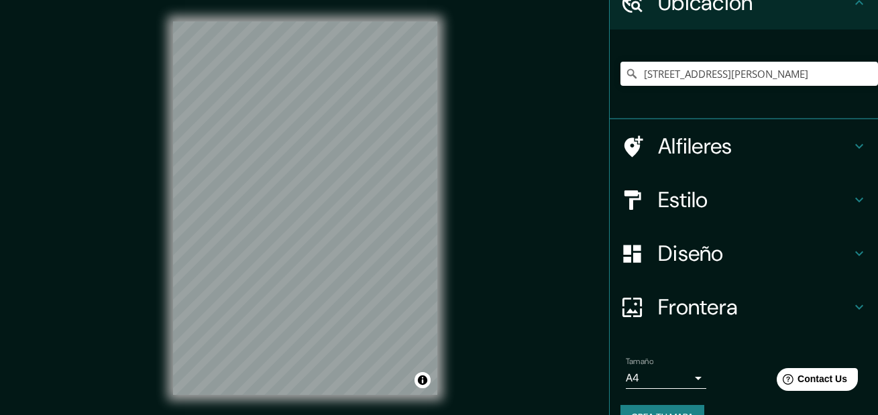
scroll to position [98, 0]
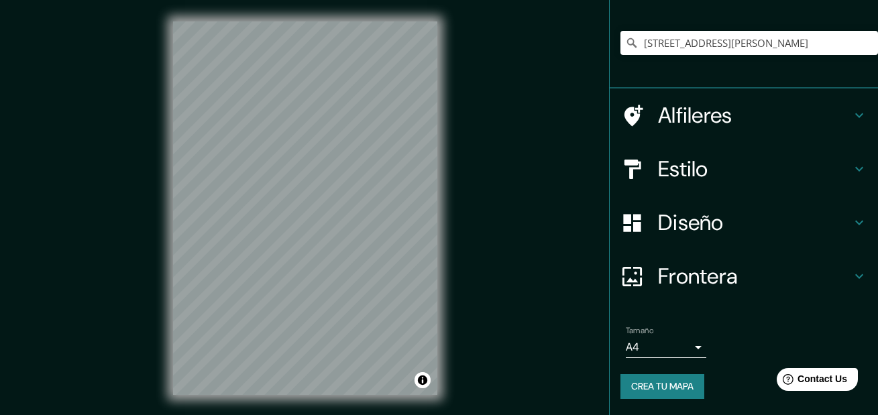
click at [644, 379] on button "Crea tu mapa" at bounding box center [662, 386] width 84 height 25
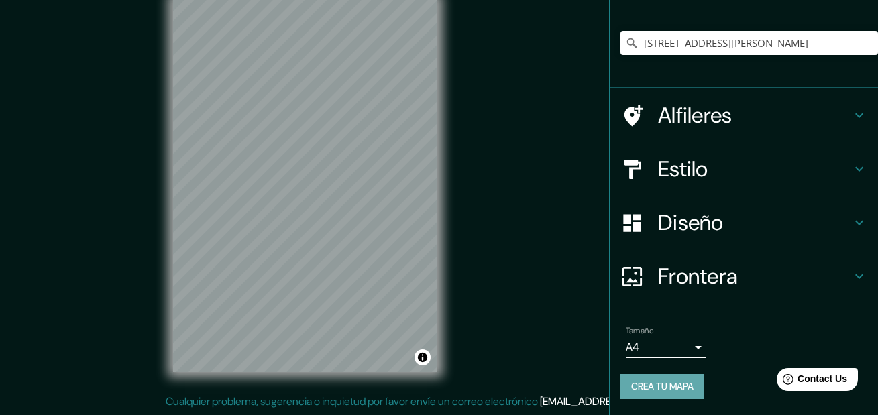
click at [658, 379] on button "Crea tu mapa" at bounding box center [662, 386] width 84 height 25
click at [650, 388] on button "Crea tu mapa" at bounding box center [662, 386] width 84 height 25
click at [794, 48] on input "[STREET_ADDRESS][PERSON_NAME]" at bounding box center [748, 43] width 257 height 24
click at [861, 44] on icon "Clear" at bounding box center [866, 43] width 11 height 11
type input "v"
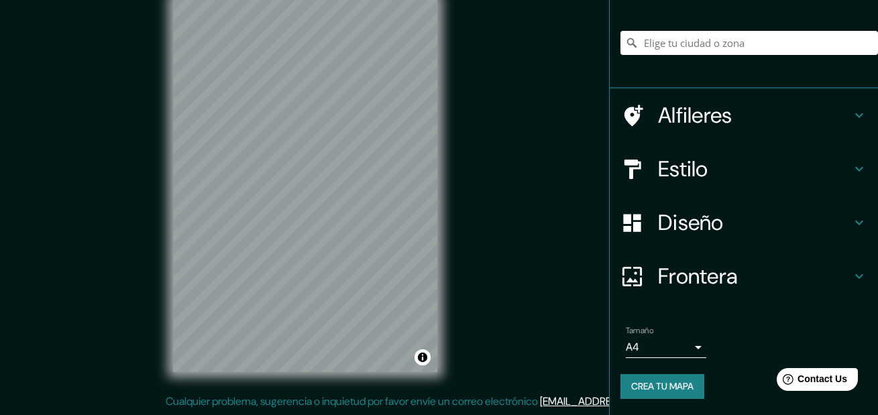
paste input "[STREET_ADDRESS][PERSON_NAME]"
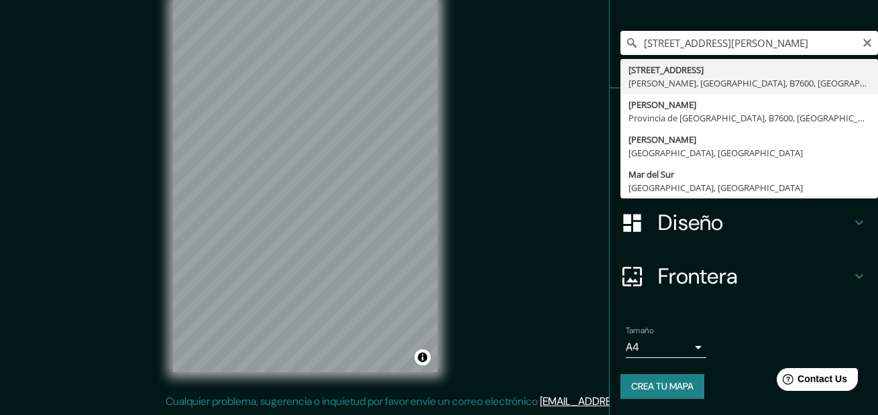
type input "[STREET_ADDRESS][PERSON_NAME]"
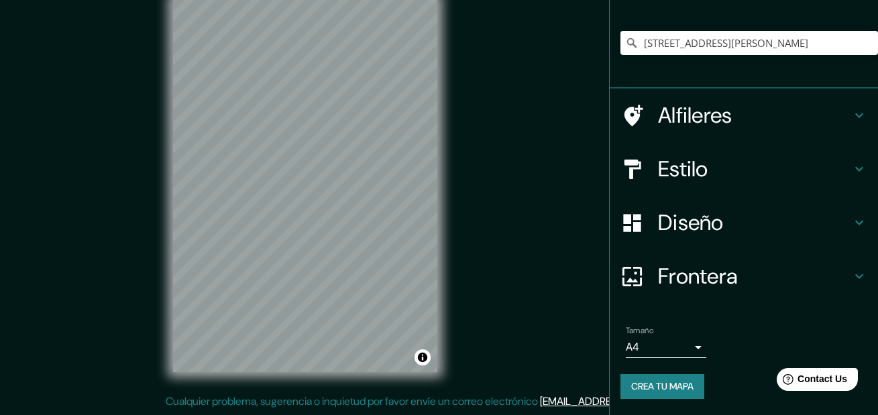
click at [583, 253] on div "Mappin Ubicación [STREET_ADDRESS][PERSON_NAME] Alfileres Estilo Diseño Frontera…" at bounding box center [439, 196] width 878 height 438
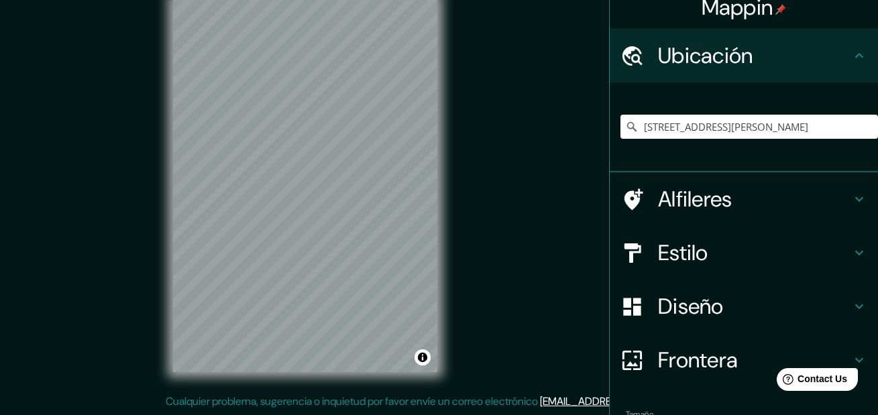
scroll to position [5, 0]
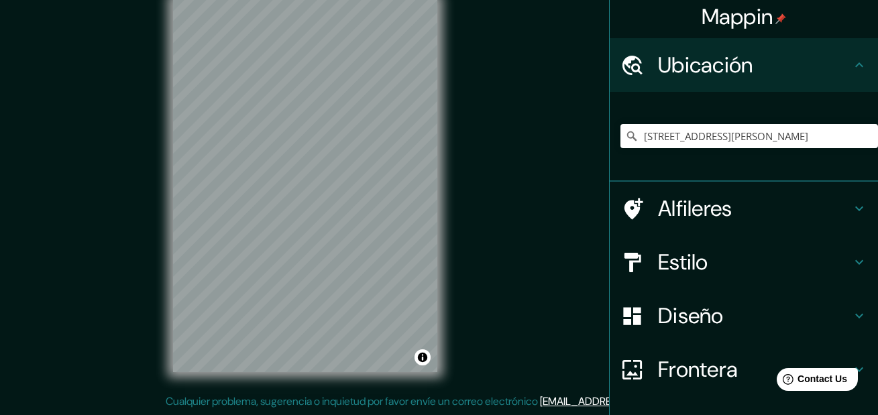
click at [520, 190] on div "Mappin Ubicación [STREET_ADDRESS][PERSON_NAME] Alfileres Estilo Diseño Frontera…" at bounding box center [439, 196] width 878 height 438
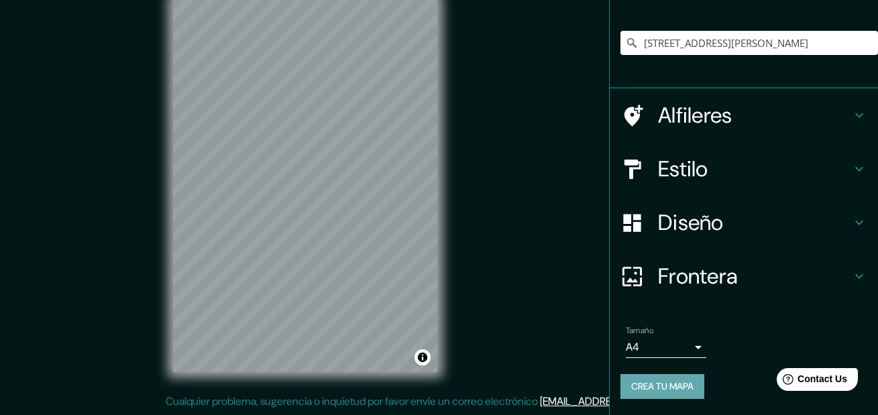
click at [680, 385] on button "Crea tu mapa" at bounding box center [662, 386] width 84 height 25
click at [815, 383] on span "Contact Us" at bounding box center [822, 378] width 52 height 11
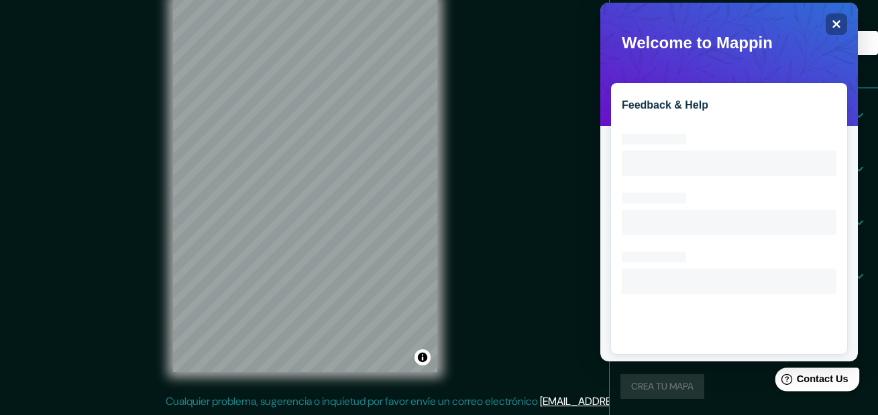
scroll to position [0, 0]
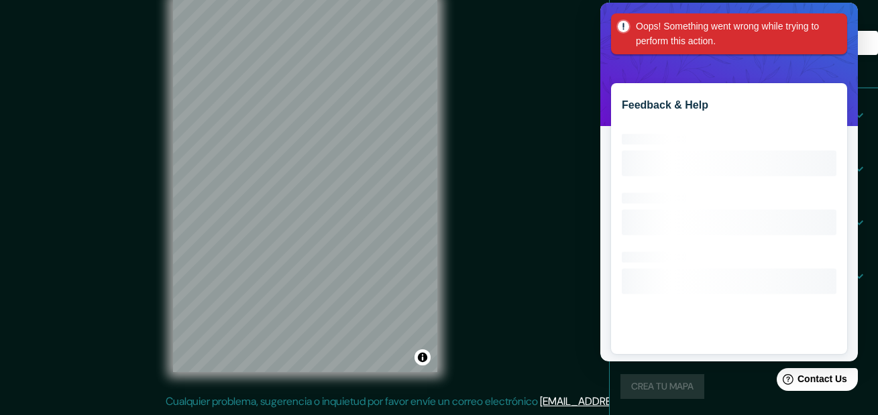
click at [831, 21] on div "Oops! Something went wrong while trying to perform this action." at bounding box center [729, 33] width 236 height 41
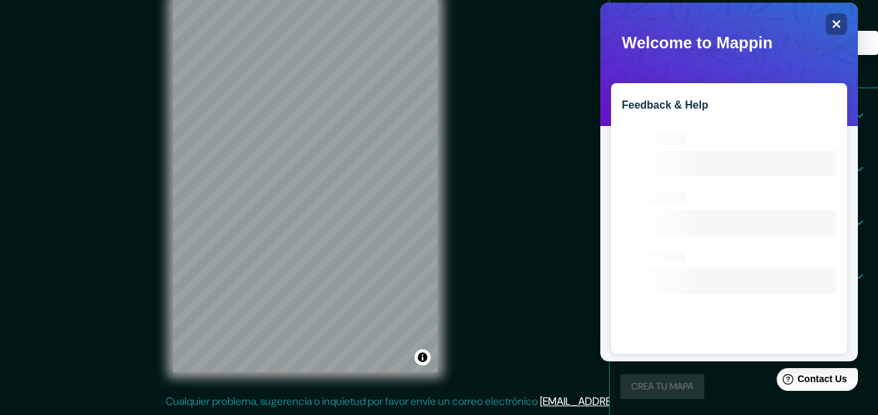
click at [845, 26] on div "Oops! Something went wrong while trying to perform this action." at bounding box center [729, 33] width 236 height 41
click at [843, 26] on div "Close" at bounding box center [835, 23] width 21 height 21
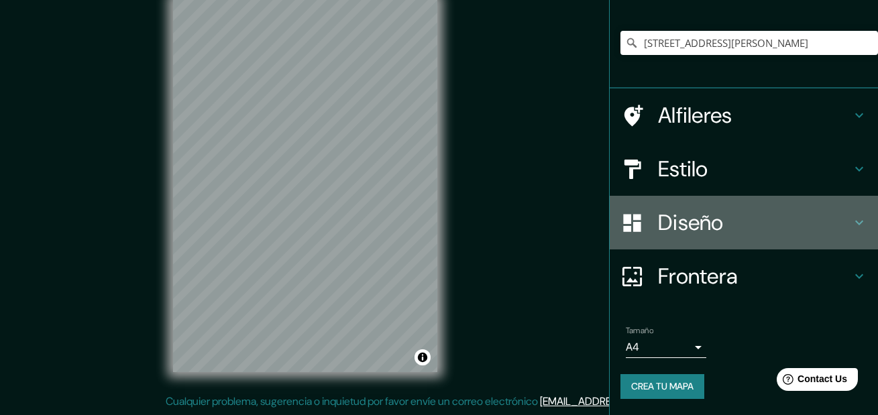
click at [704, 222] on h4 "Diseño" at bounding box center [754, 222] width 193 height 27
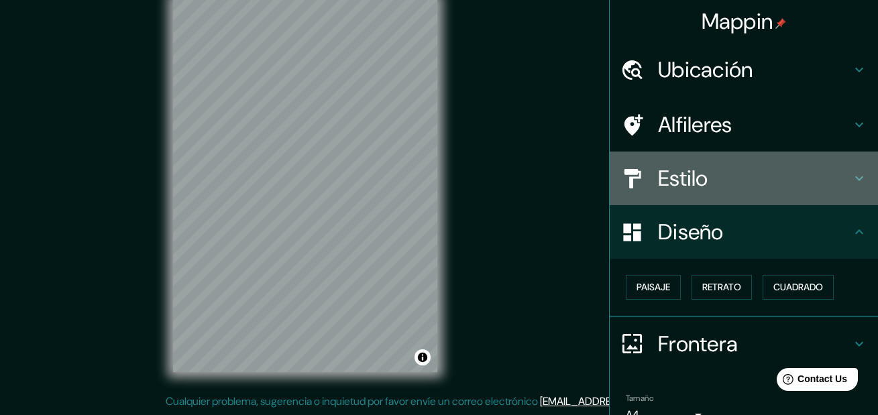
click at [723, 170] on h4 "Estilo" at bounding box center [754, 178] width 193 height 27
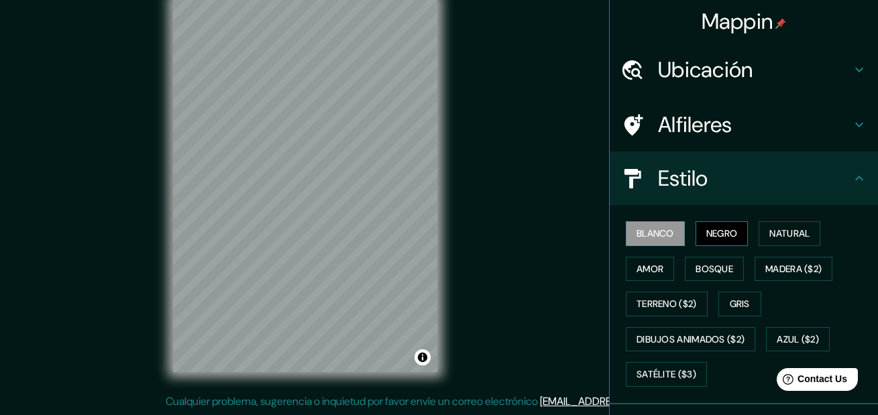
click at [707, 231] on button "Negro" at bounding box center [721, 233] width 53 height 25
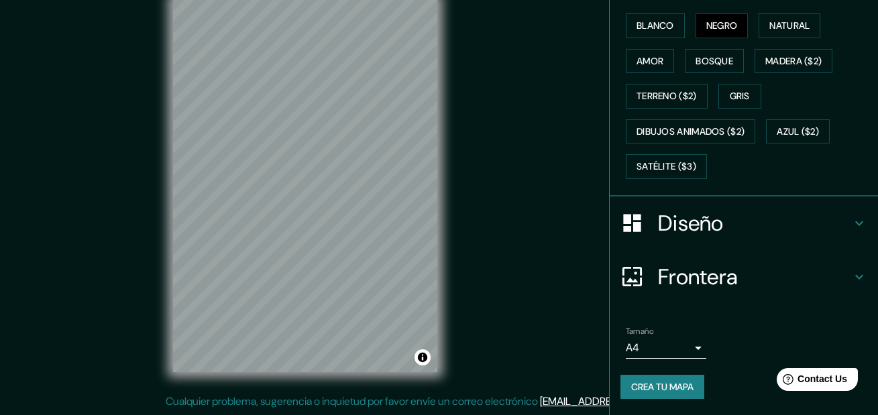
click at [664, 379] on button "Crea tu mapa" at bounding box center [662, 387] width 84 height 25
click at [642, 376] on button "Crea tu mapa" at bounding box center [662, 387] width 84 height 25
click at [656, 387] on button "Crea tu mapa" at bounding box center [662, 387] width 84 height 25
